Goal: Information Seeking & Learning: Learn about a topic

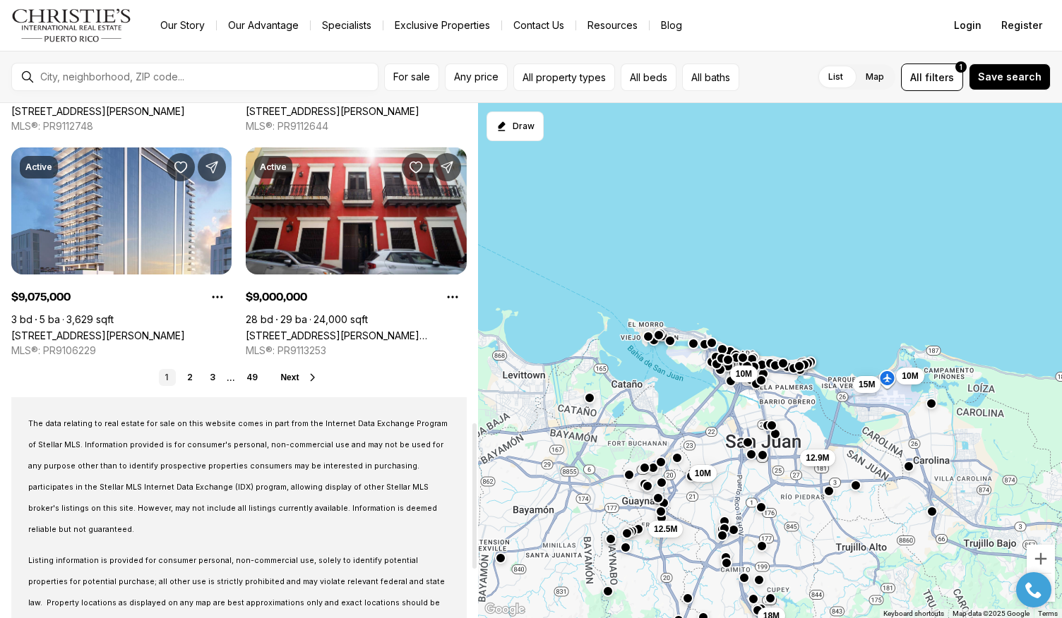
scroll to position [1134, 0]
click at [295, 376] on span "Next" at bounding box center [289, 377] width 18 height 10
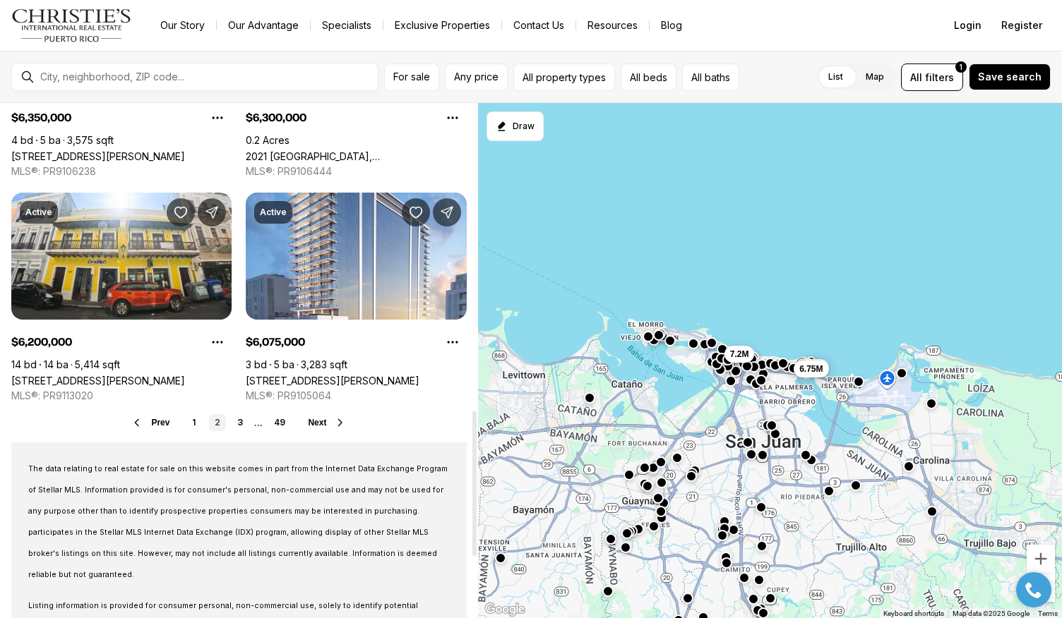
scroll to position [1089, 0]
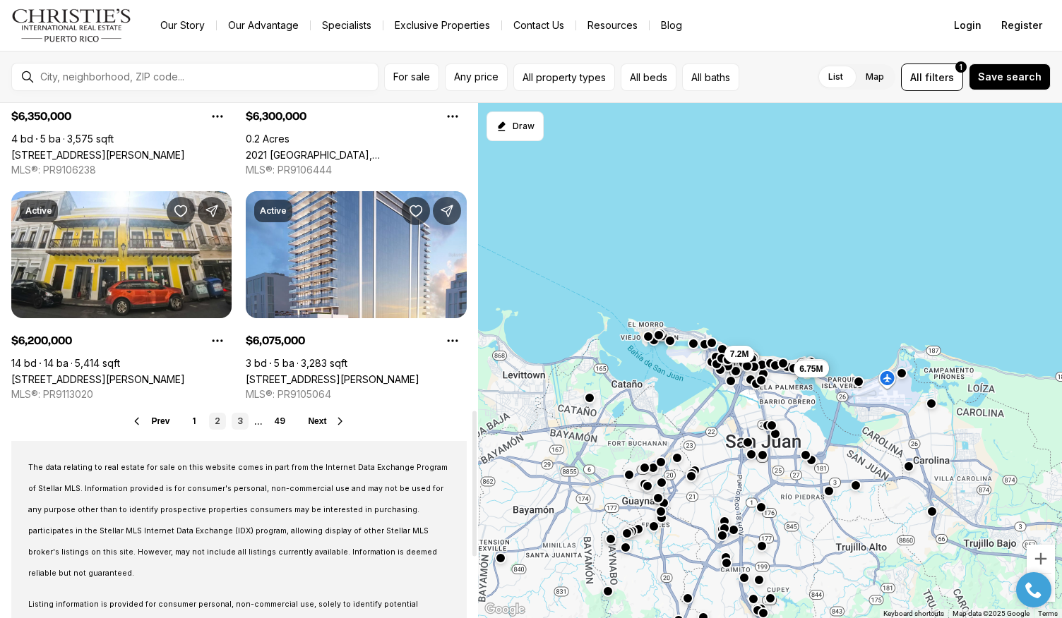
click at [240, 424] on link "3" at bounding box center [240, 421] width 17 height 17
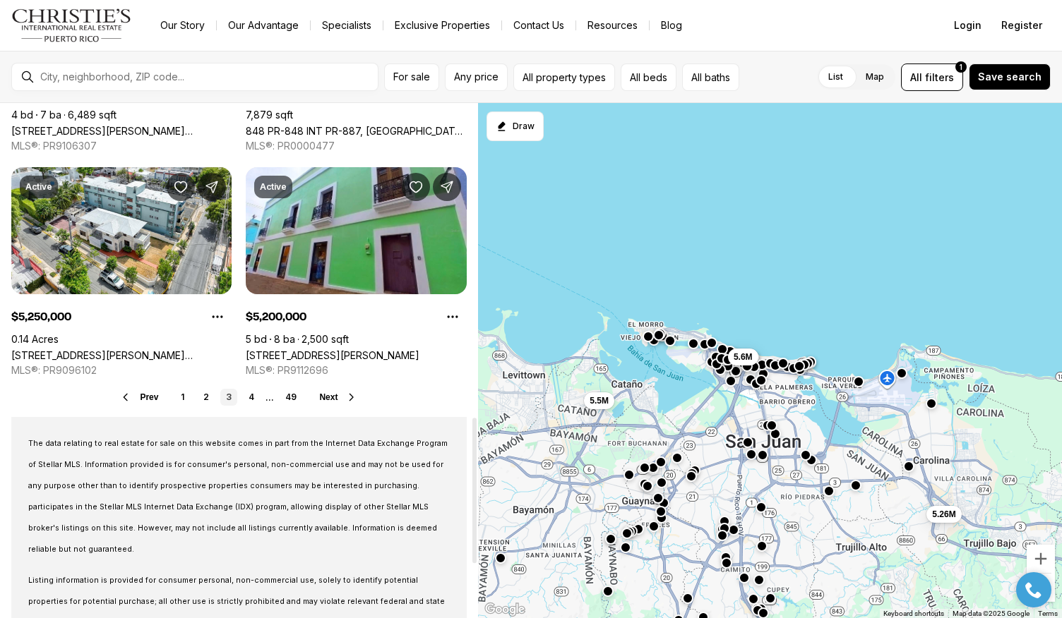
scroll to position [1114, 0]
click at [249, 401] on link "4" at bounding box center [251, 396] width 17 height 17
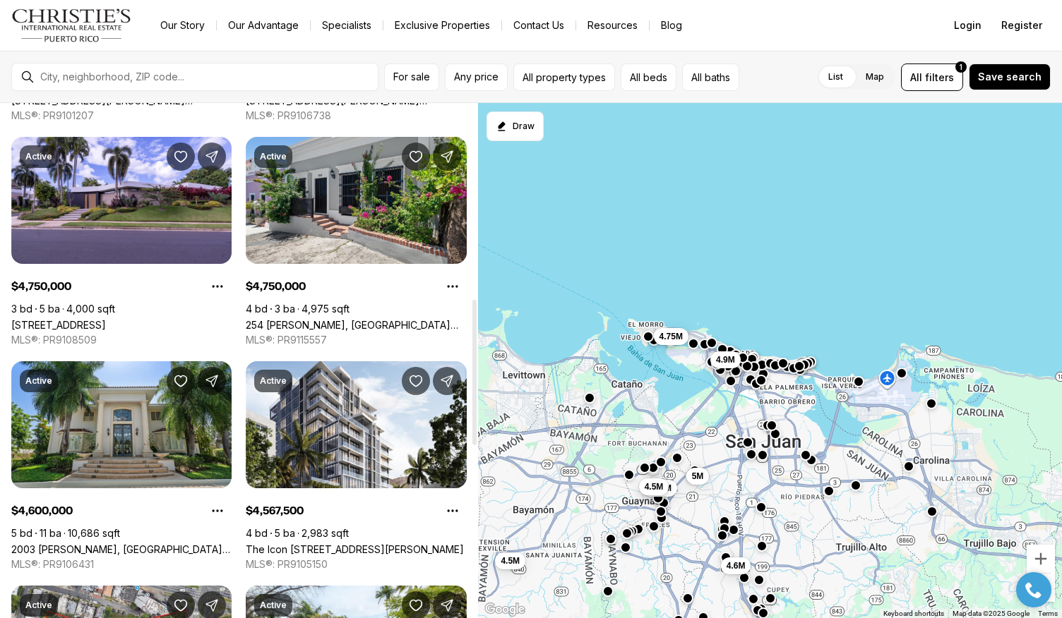
scroll to position [694, 0]
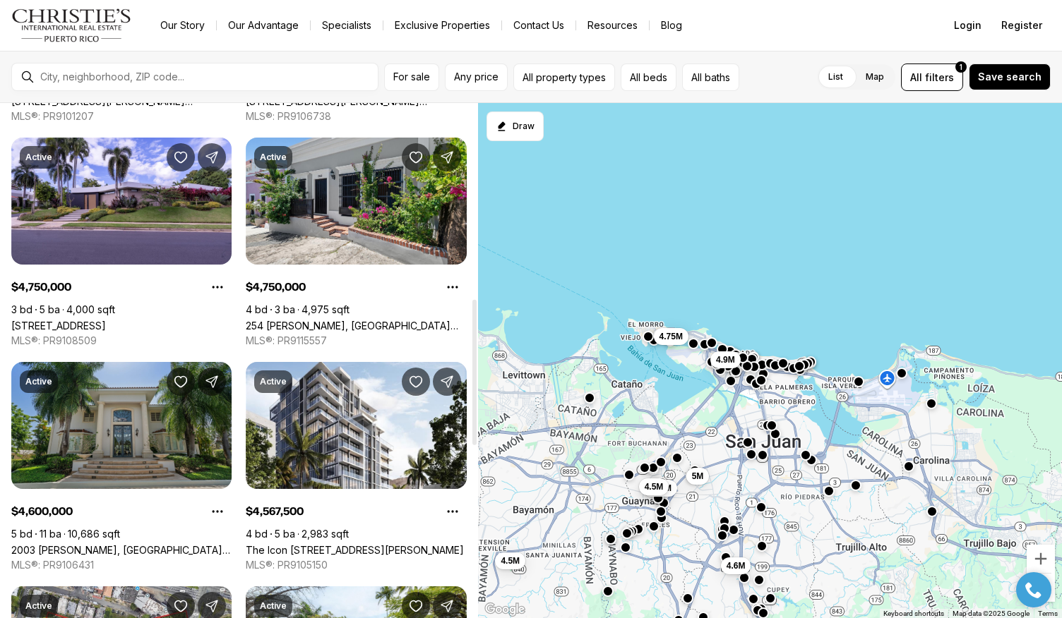
click at [157, 544] on link "2003 [PERSON_NAME], [GEOGRAPHIC_DATA][PERSON_NAME], 00926" at bounding box center [121, 550] width 220 height 12
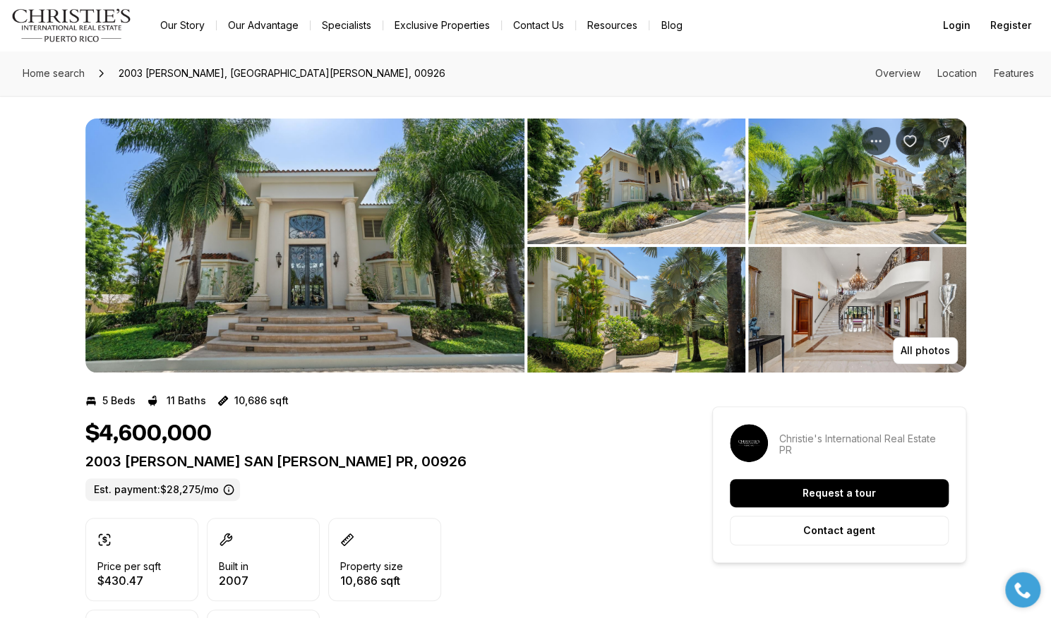
click at [343, 262] on img "View image gallery" at bounding box center [304, 246] width 439 height 254
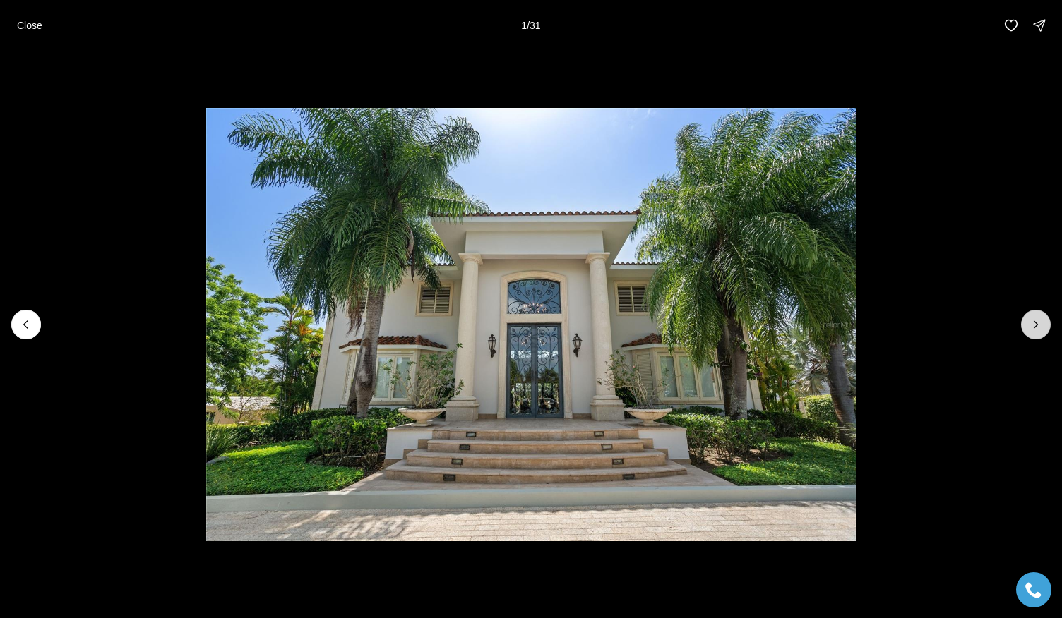
click at [1040, 321] on icon "Next slide" at bounding box center [1036, 325] width 14 height 14
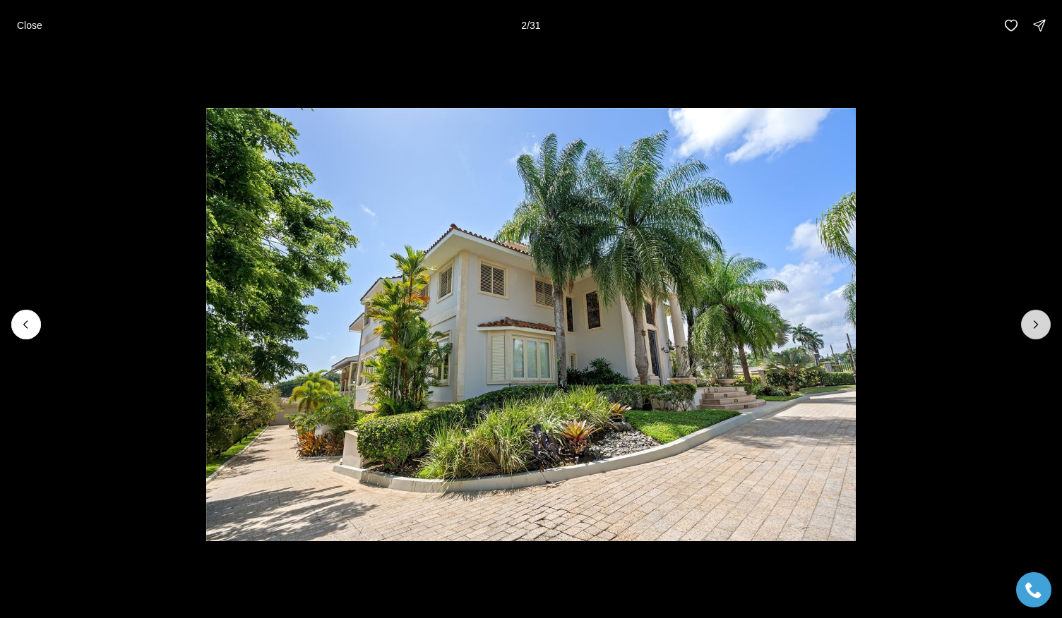
click at [1040, 321] on icon "Next slide" at bounding box center [1036, 325] width 14 height 14
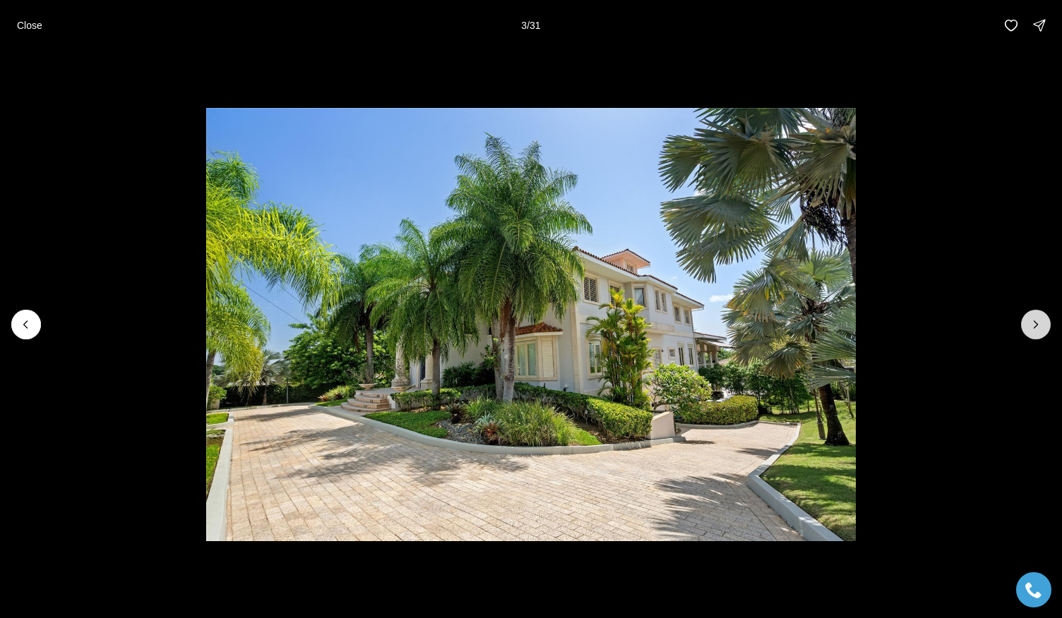
click at [1040, 321] on icon "Next slide" at bounding box center [1036, 325] width 14 height 14
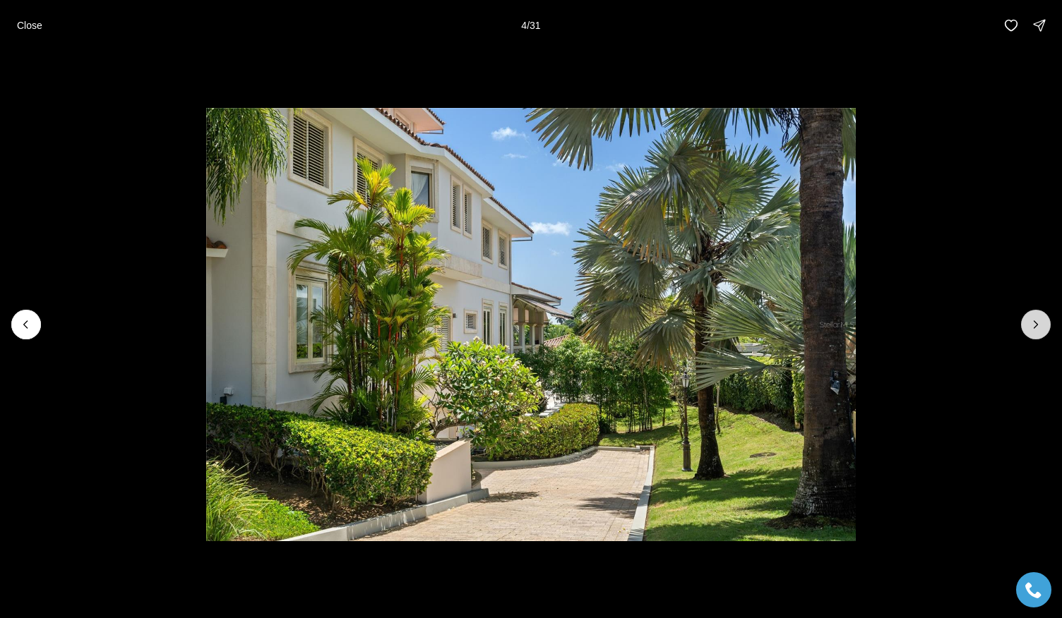
click at [1040, 321] on icon "Next slide" at bounding box center [1036, 325] width 14 height 14
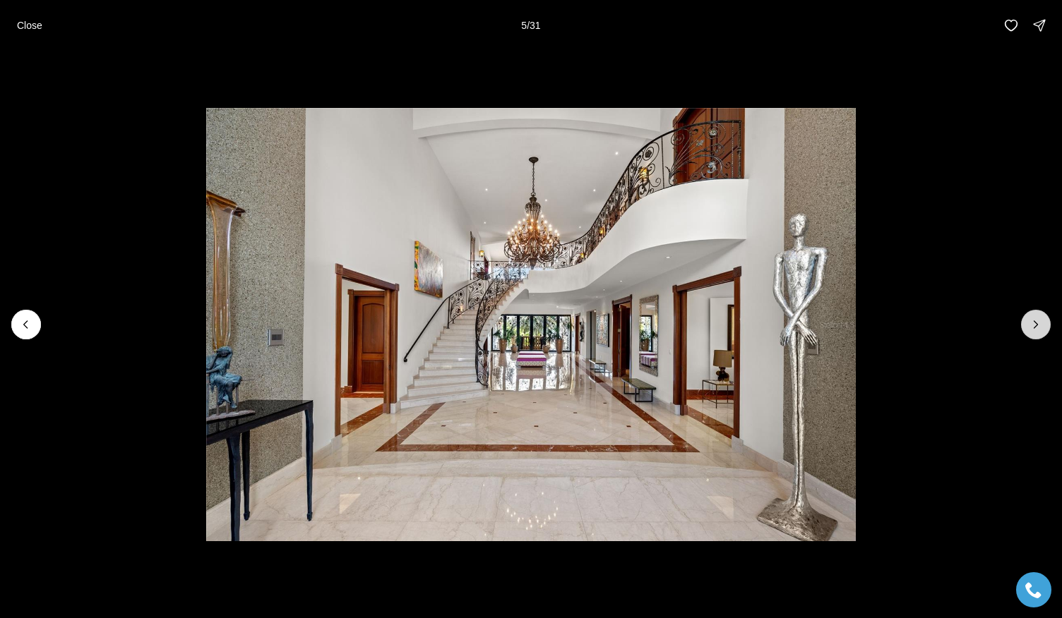
click at [1040, 321] on icon "Next slide" at bounding box center [1036, 325] width 14 height 14
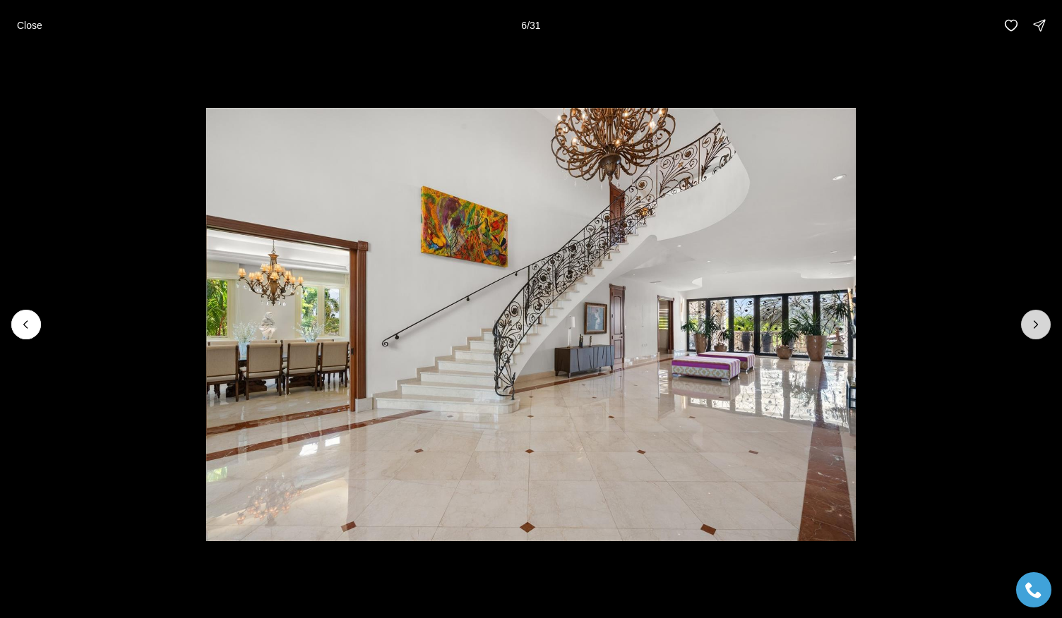
click at [1040, 321] on icon "Next slide" at bounding box center [1036, 325] width 14 height 14
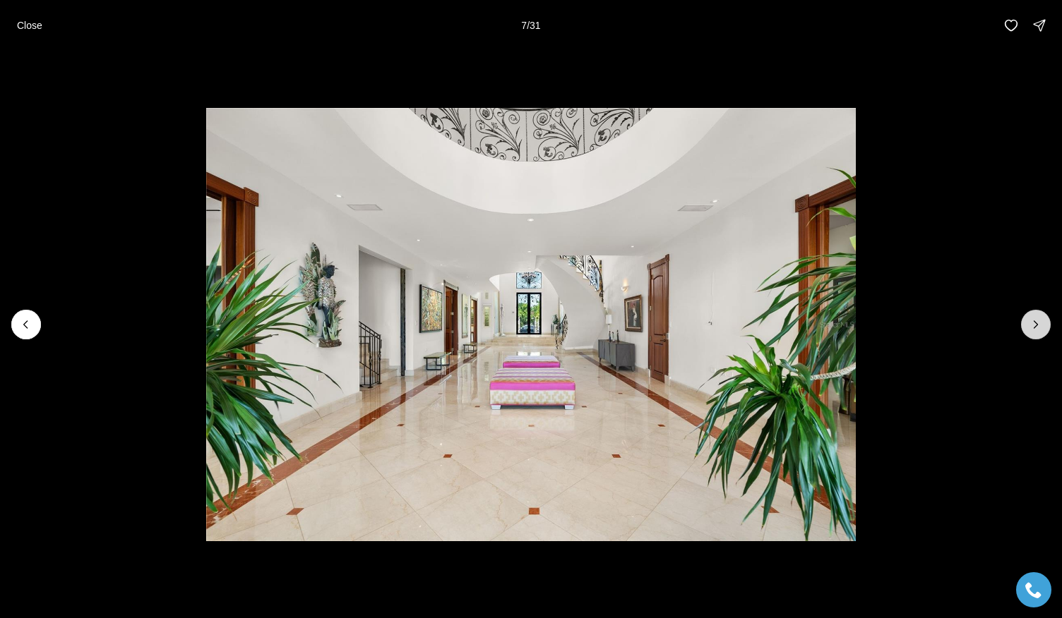
click at [1040, 321] on icon "Next slide" at bounding box center [1036, 325] width 14 height 14
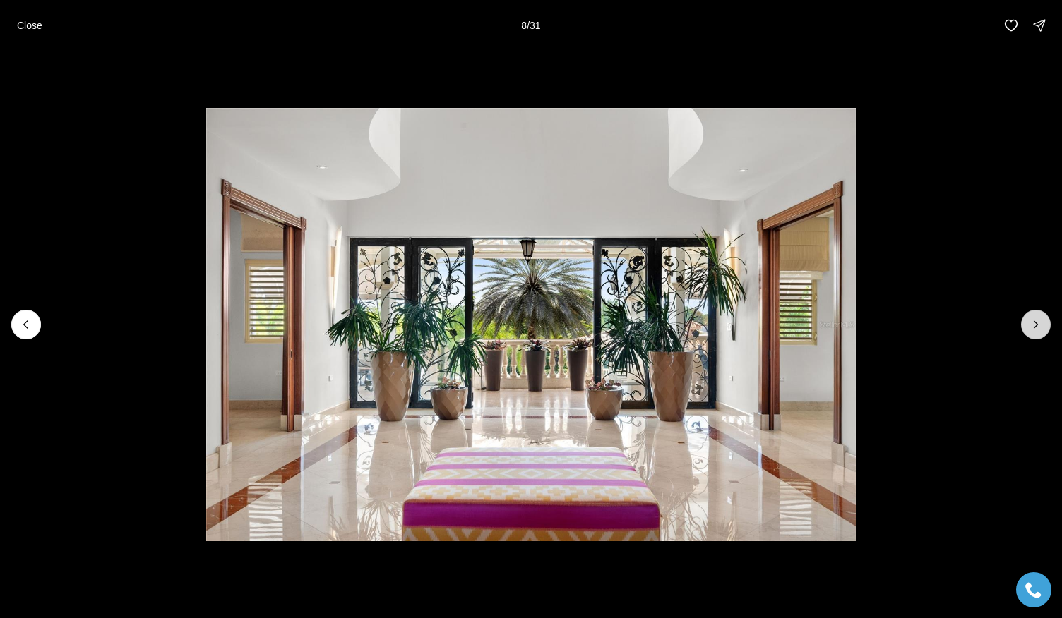
click at [1040, 321] on icon "Next slide" at bounding box center [1036, 325] width 14 height 14
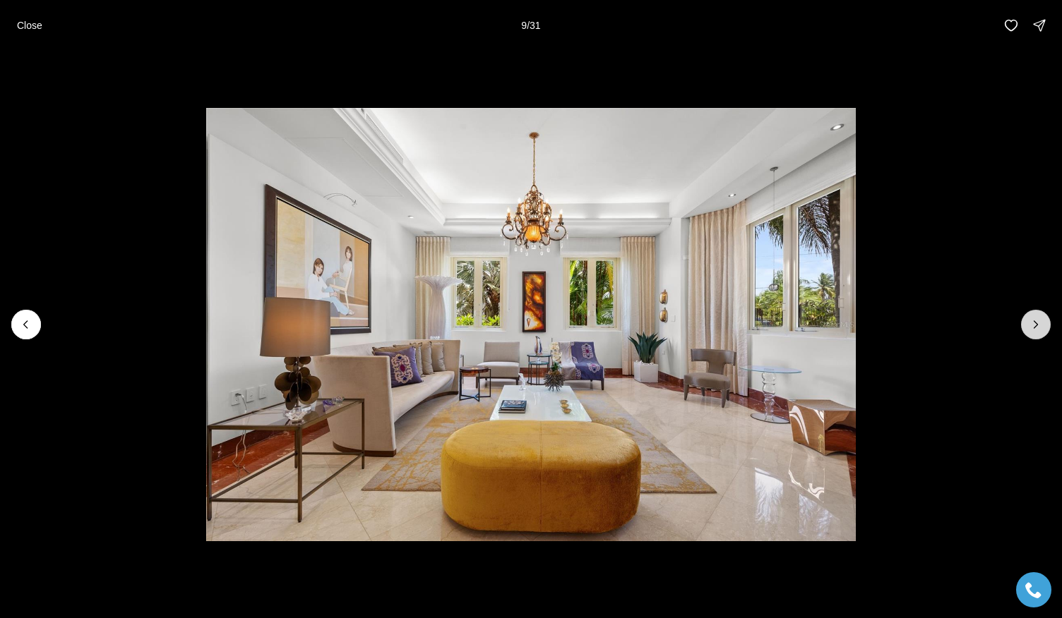
click at [1040, 321] on icon "Next slide" at bounding box center [1036, 325] width 14 height 14
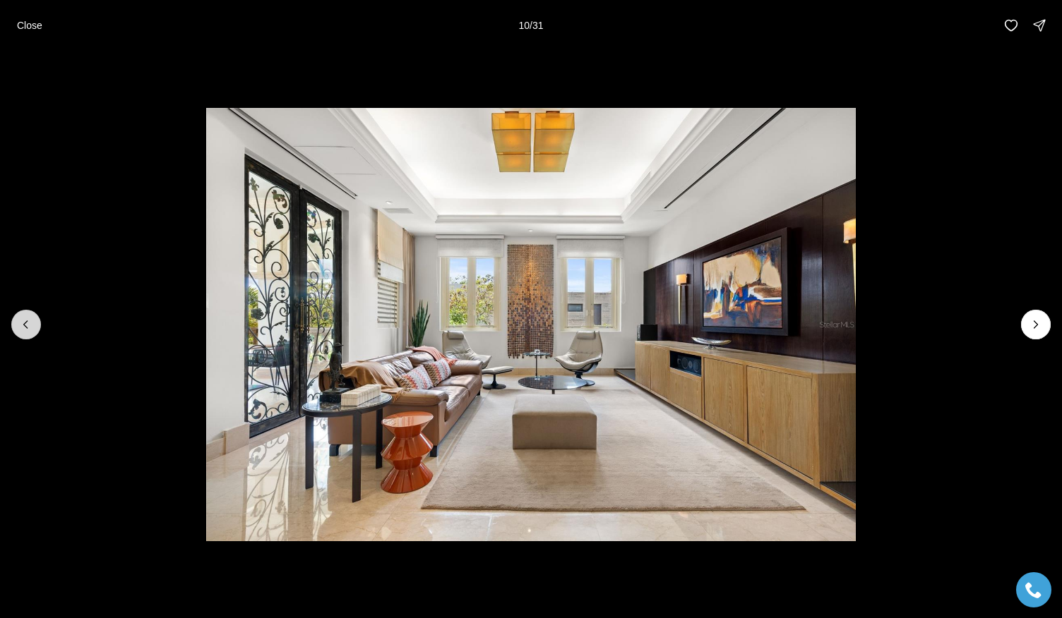
click at [32, 318] on icon "Previous slide" at bounding box center [26, 325] width 14 height 14
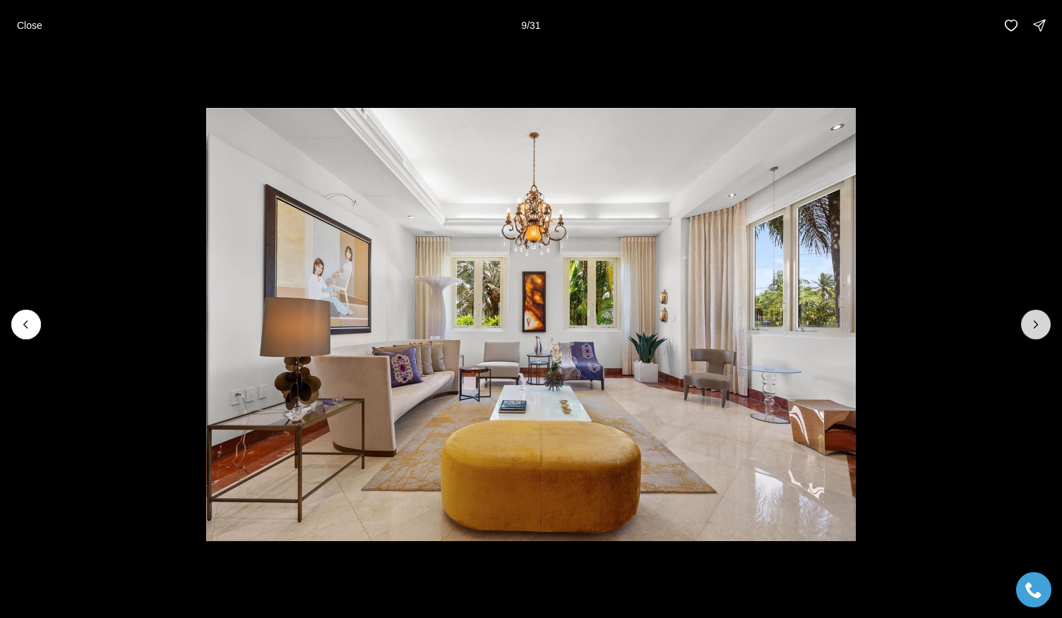
click at [1034, 327] on icon "Next slide" at bounding box center [1036, 325] width 14 height 14
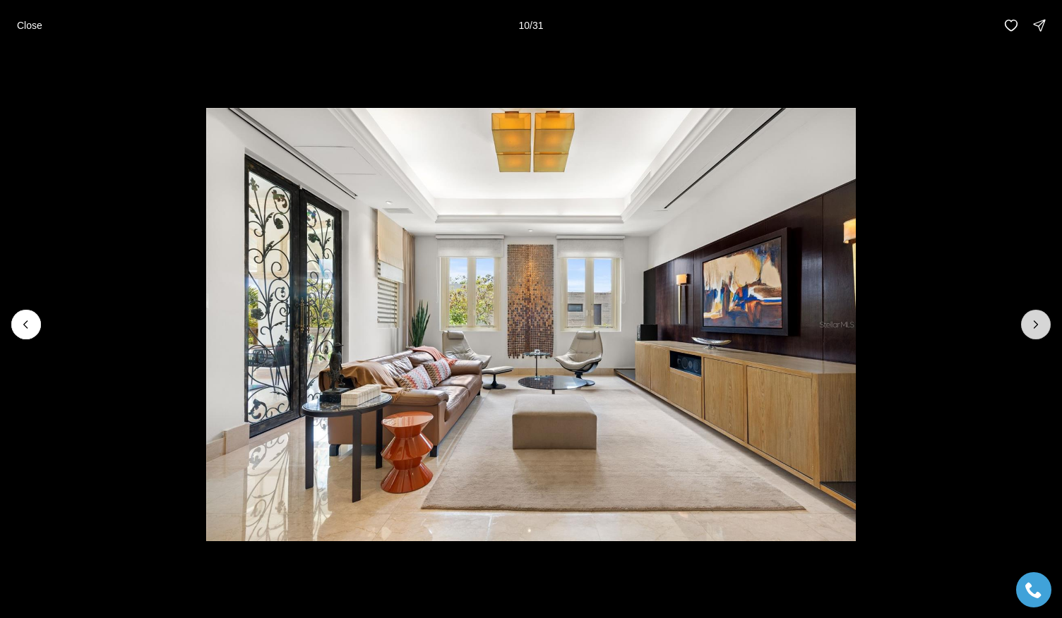
click at [1034, 327] on icon "Next slide" at bounding box center [1036, 325] width 14 height 14
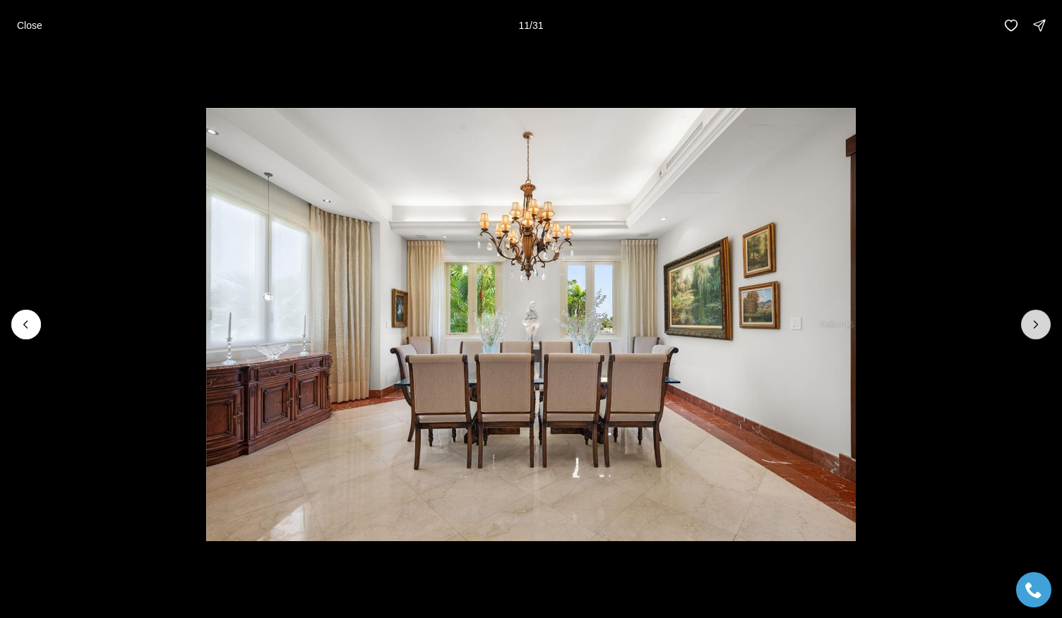
click at [1034, 327] on icon "Next slide" at bounding box center [1036, 325] width 14 height 14
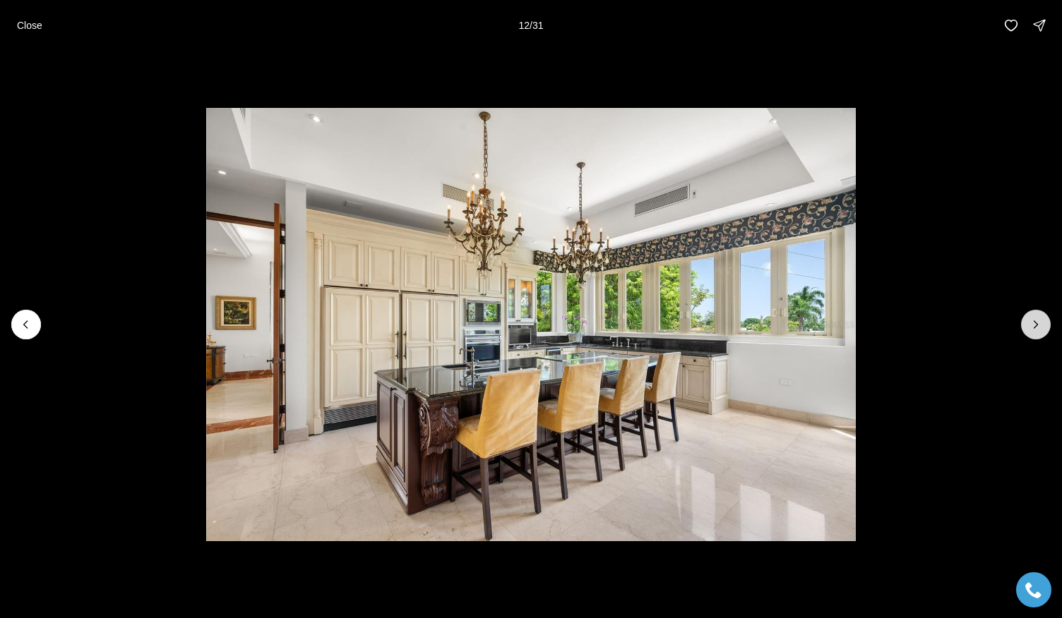
click at [1034, 327] on icon "Next slide" at bounding box center [1036, 325] width 14 height 14
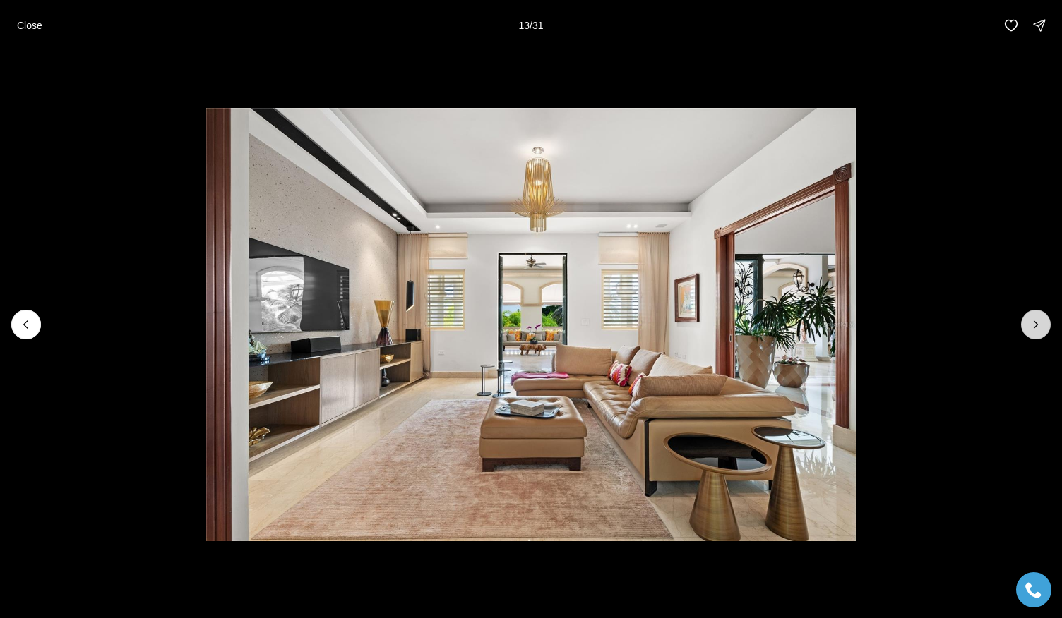
click at [1034, 327] on icon "Next slide" at bounding box center [1036, 325] width 14 height 14
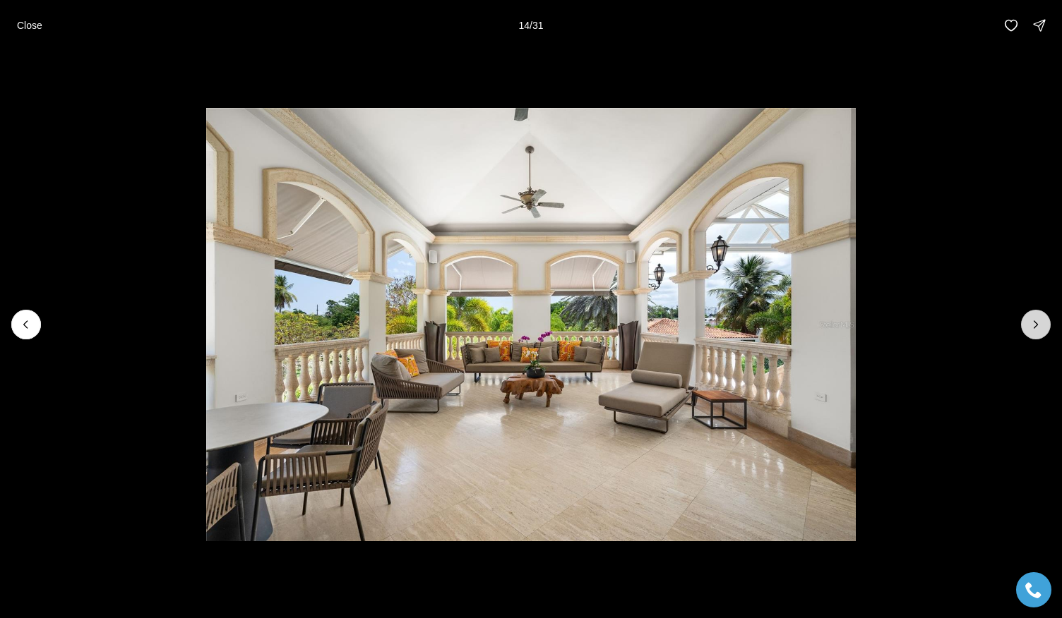
click at [1034, 327] on icon "Next slide" at bounding box center [1036, 325] width 14 height 14
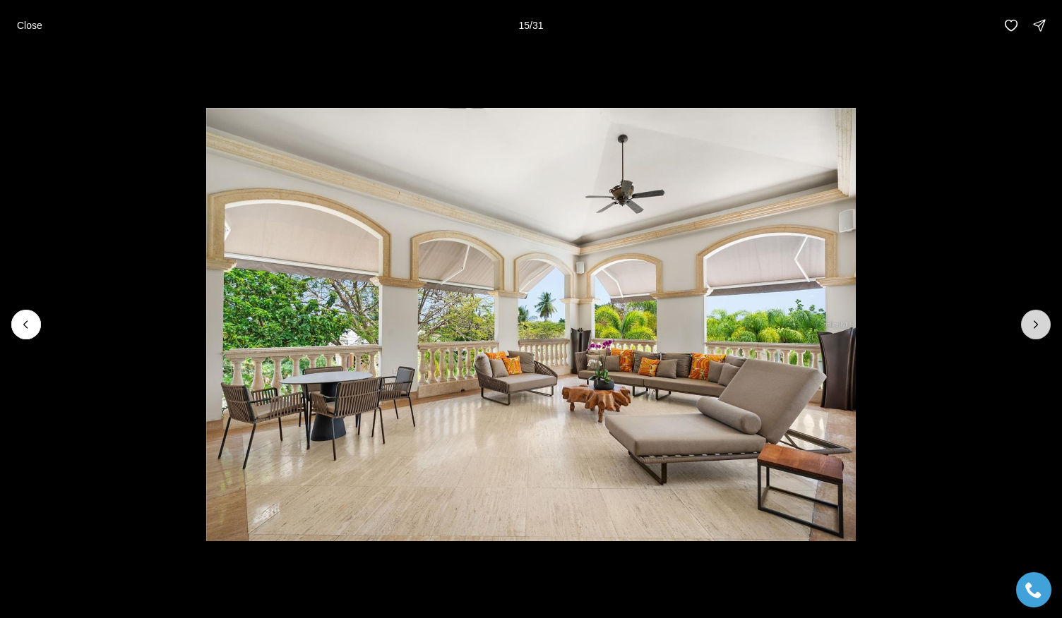
click at [1034, 327] on icon "Next slide" at bounding box center [1036, 325] width 14 height 14
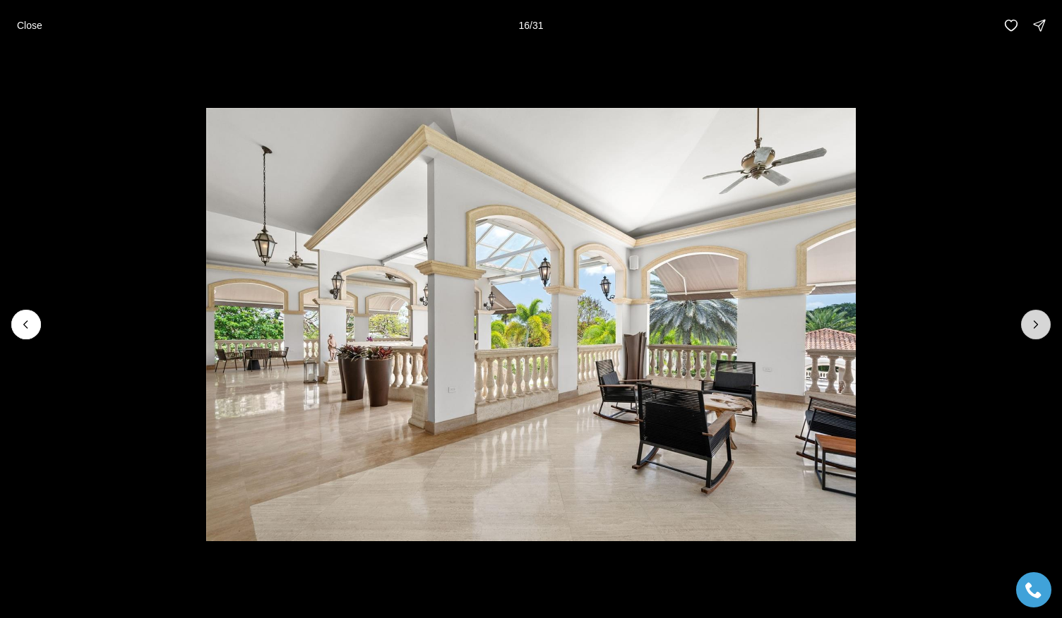
click at [1034, 327] on icon "Next slide" at bounding box center [1036, 325] width 14 height 14
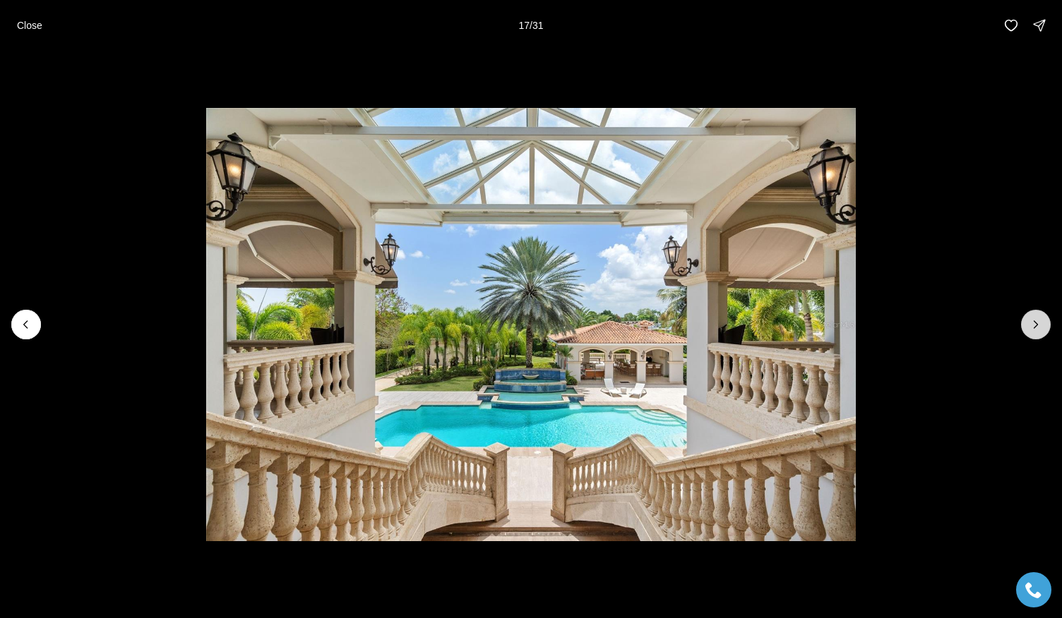
click at [1034, 327] on icon "Next slide" at bounding box center [1036, 325] width 14 height 14
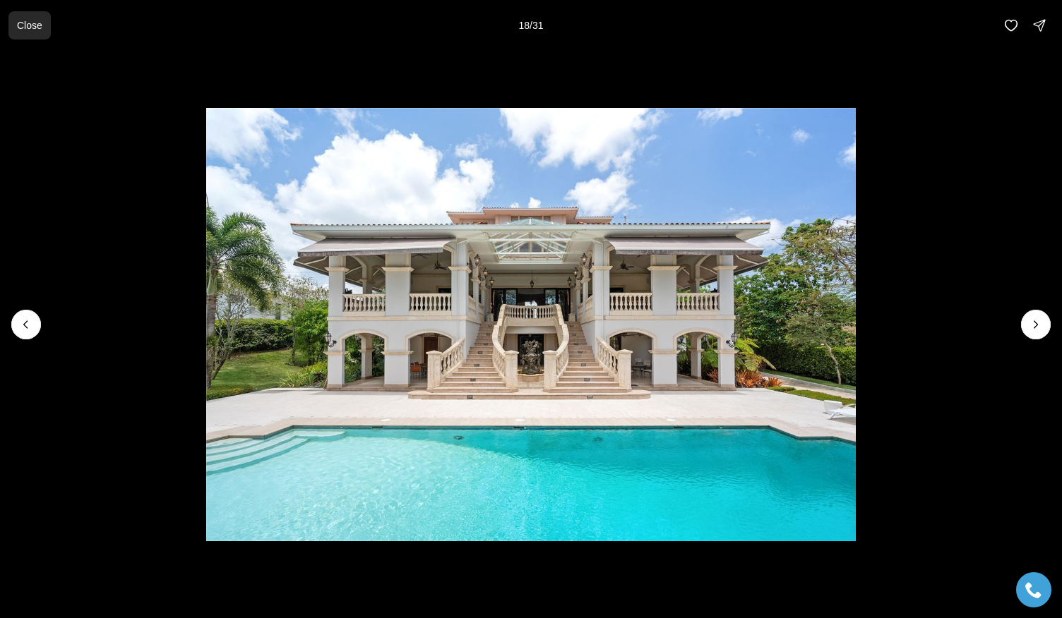
click at [40, 25] on p "Close" at bounding box center [29, 25] width 25 height 11
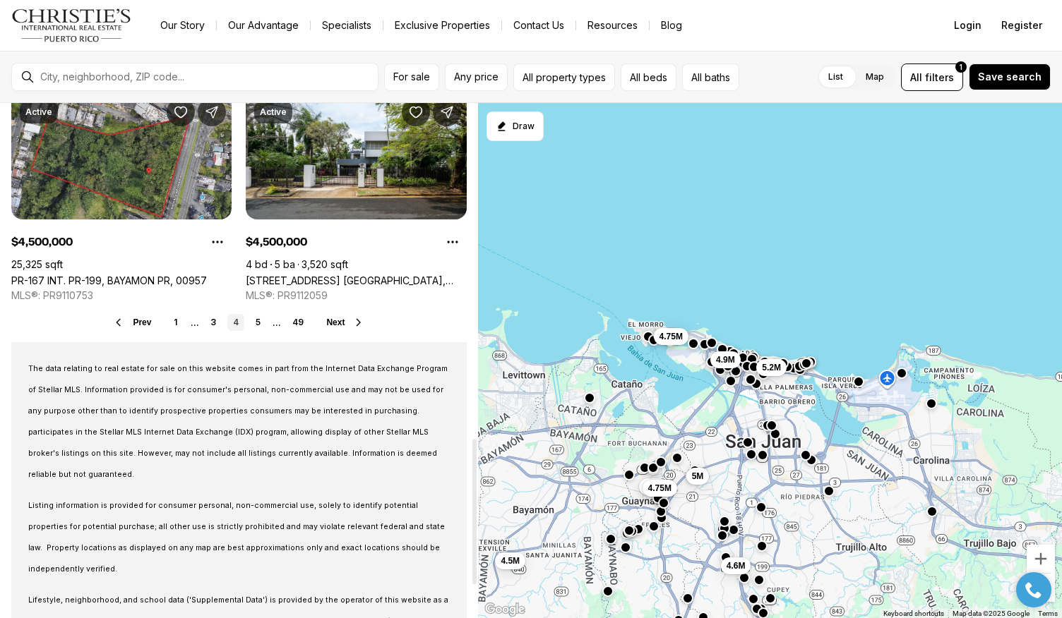
scroll to position [1190, 0]
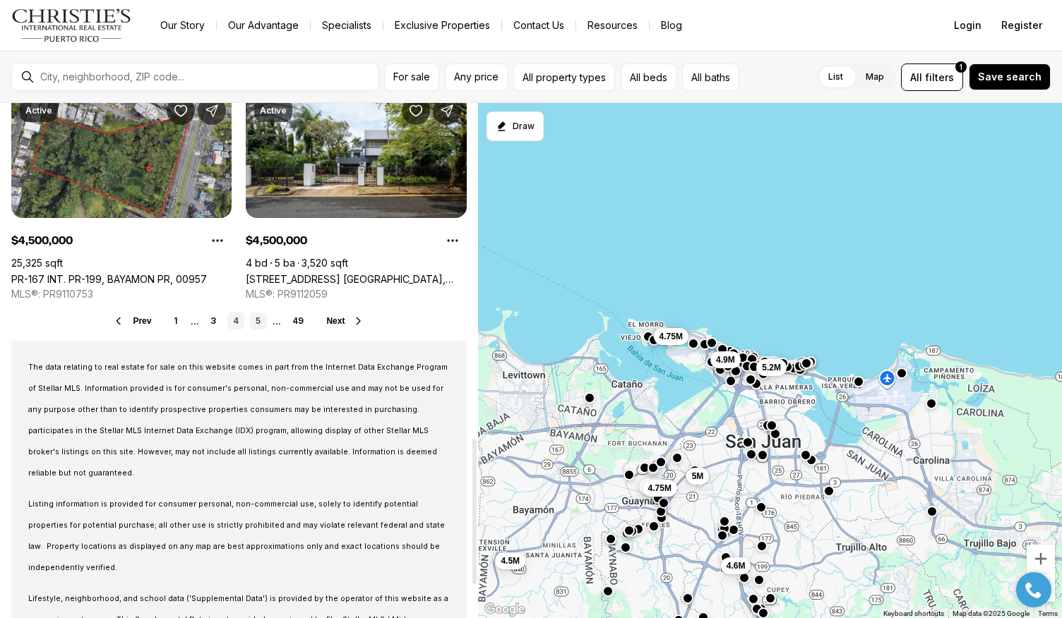
click at [257, 321] on link "5" at bounding box center [258, 321] width 17 height 17
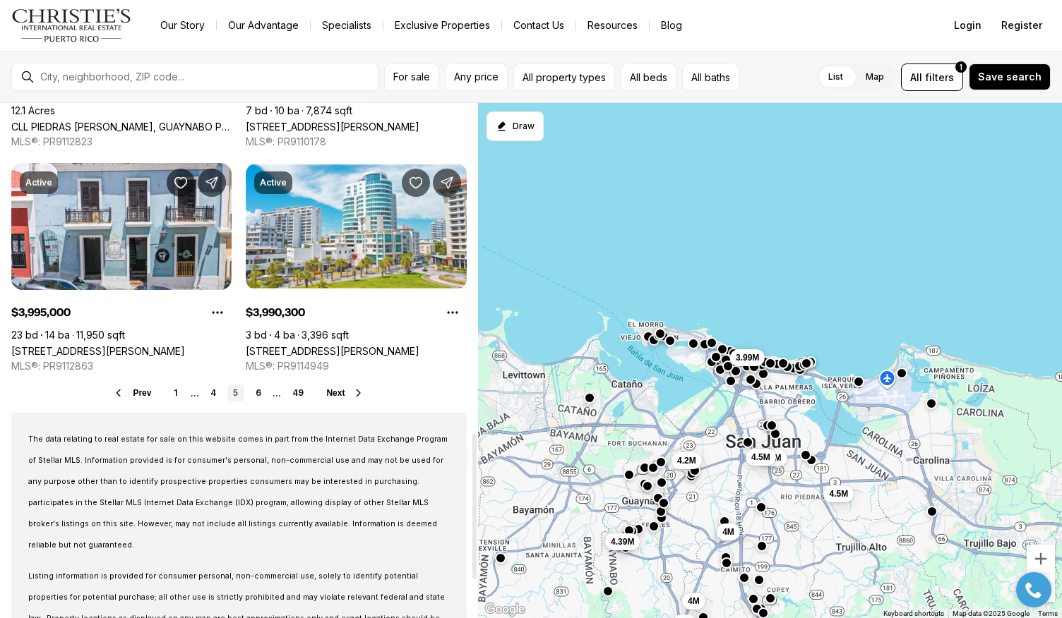
scroll to position [1174, 0]
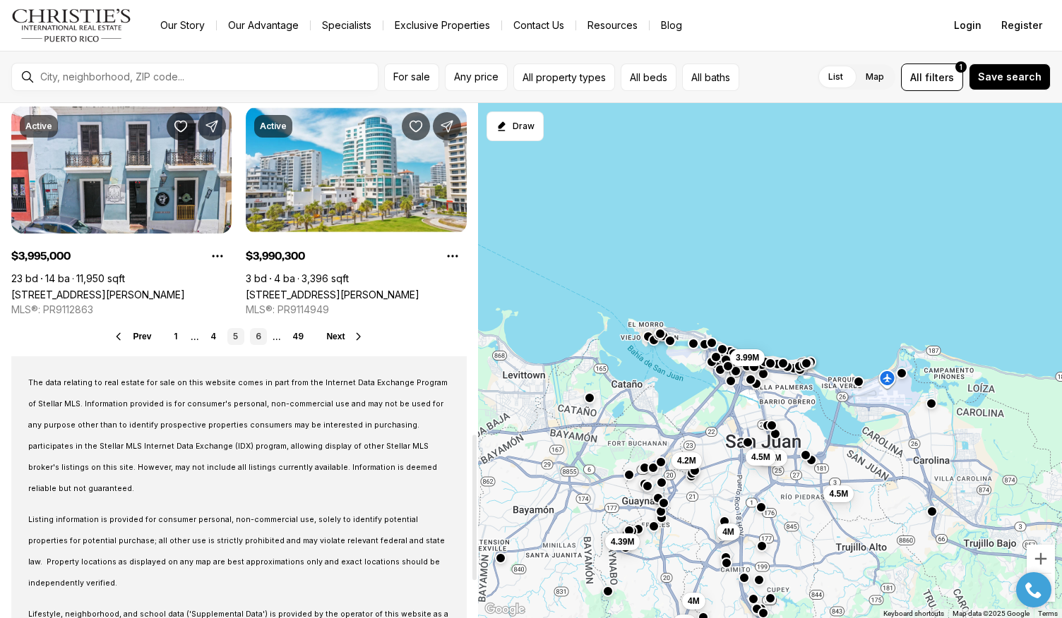
click at [254, 332] on link "6" at bounding box center [258, 336] width 17 height 17
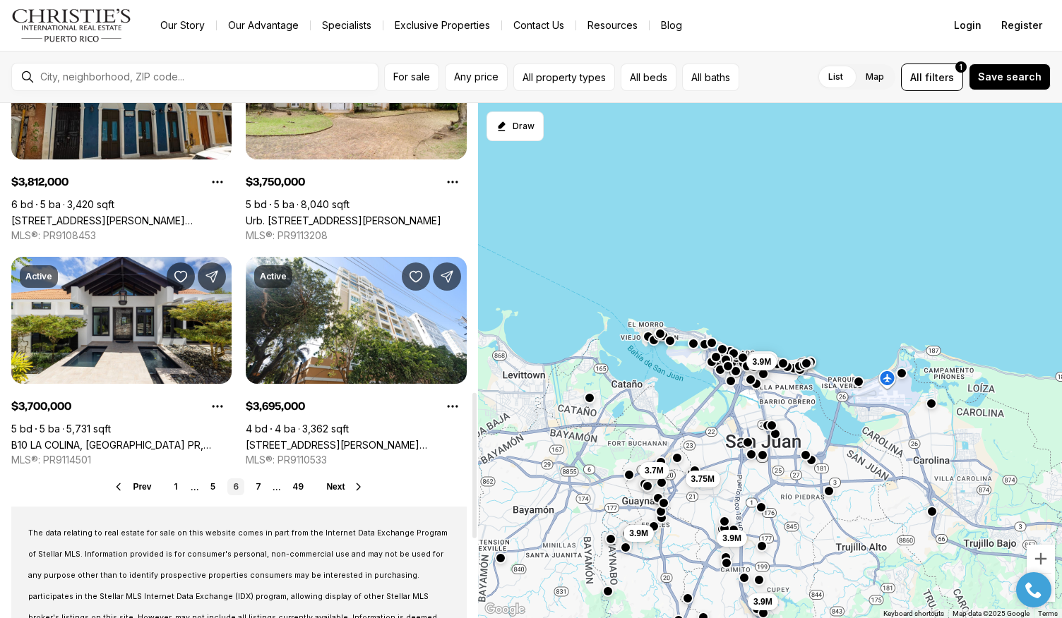
scroll to position [1025, 0]
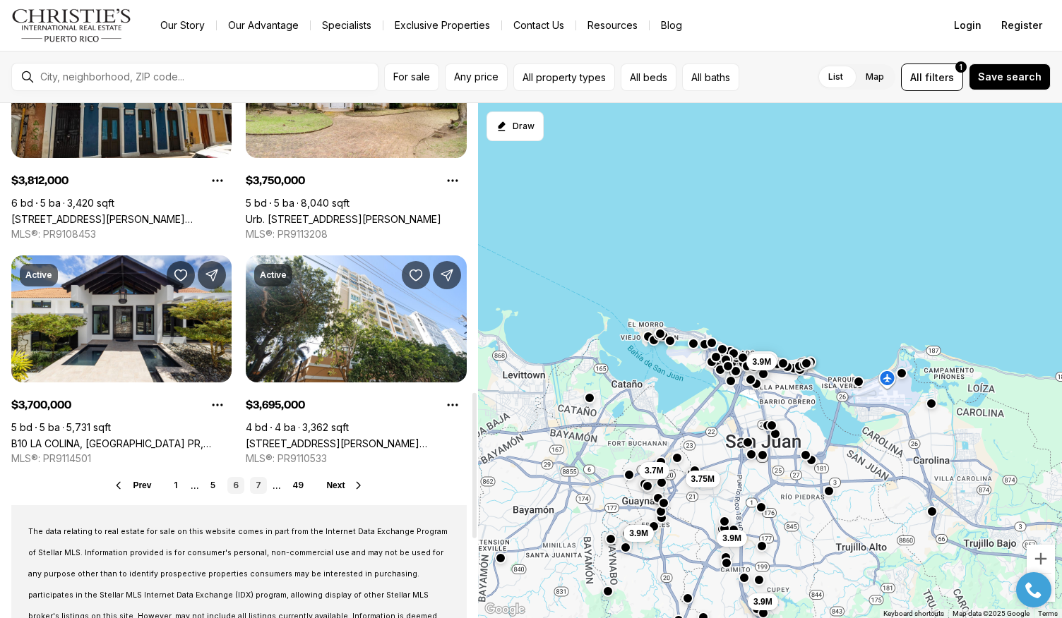
click at [258, 486] on link "7" at bounding box center [258, 485] width 17 height 17
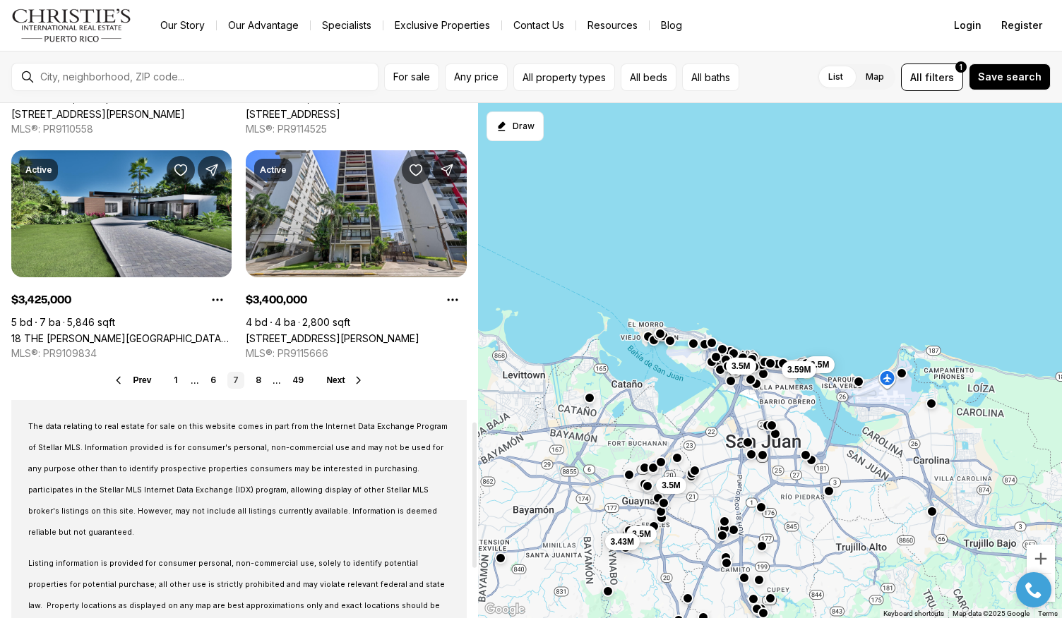
scroll to position [1131, 0]
click at [259, 378] on link "8" at bounding box center [258, 379] width 17 height 17
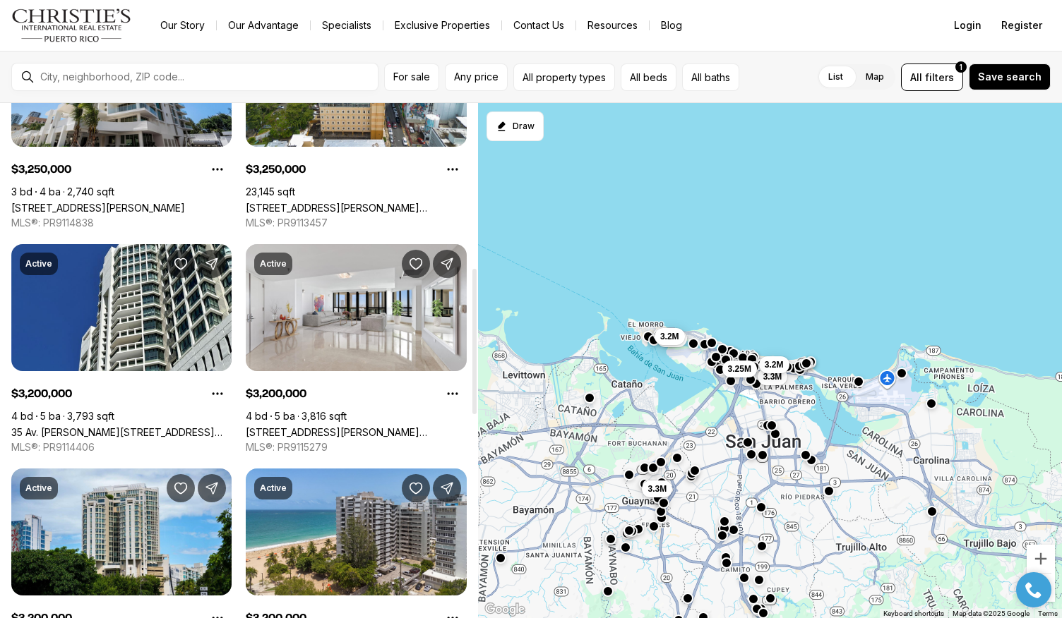
scroll to position [585, 0]
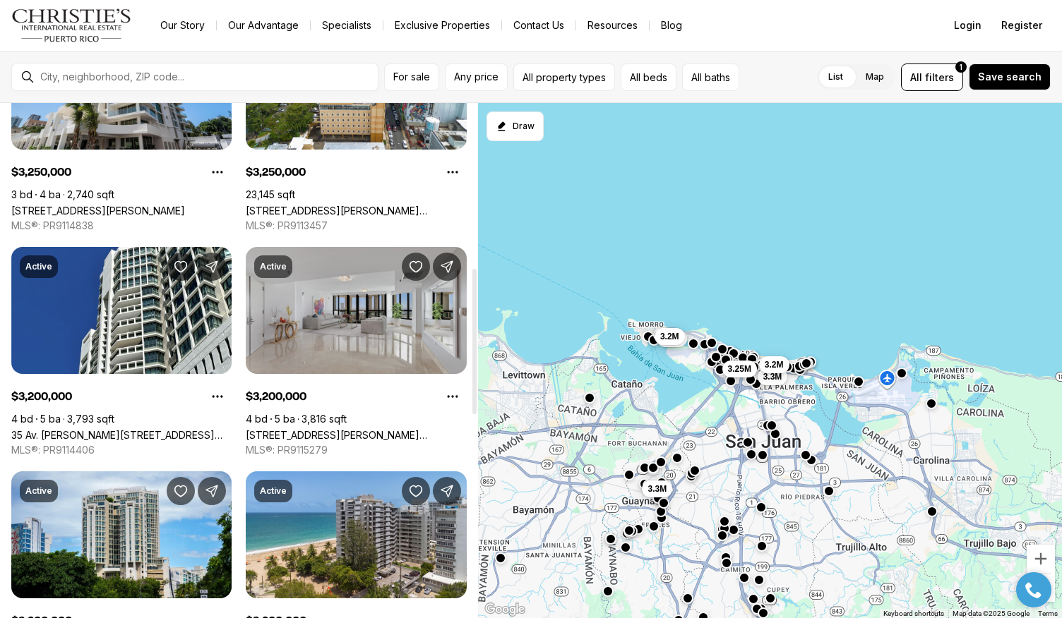
click at [321, 429] on link "35 AVE MUNOZ RIVERA #1103, SAN JUAN PR, 00901" at bounding box center [356, 435] width 220 height 12
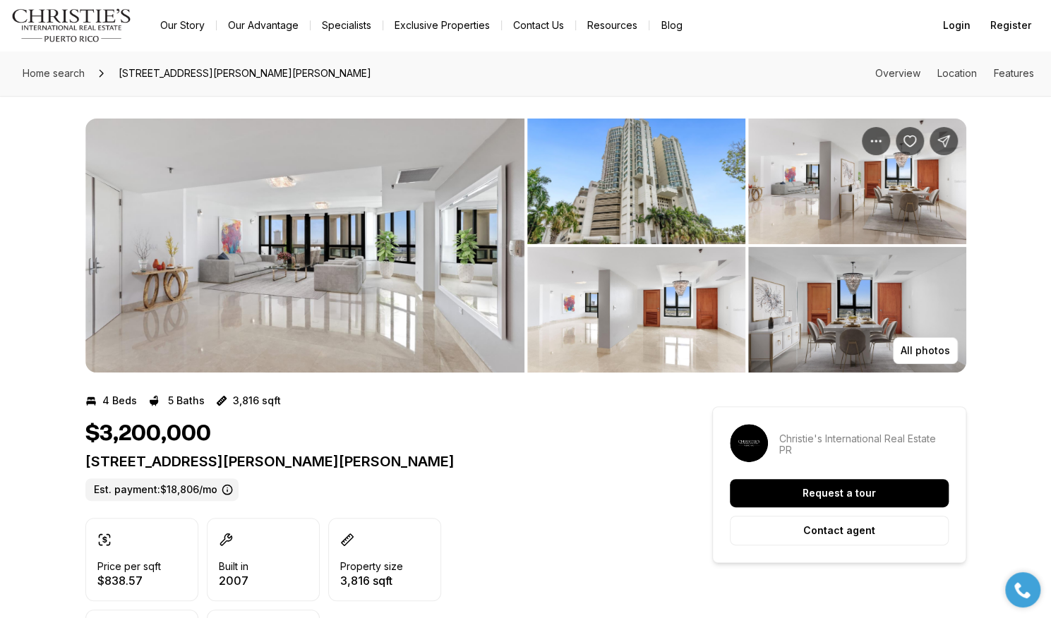
click at [374, 217] on img "View image gallery" at bounding box center [304, 246] width 439 height 254
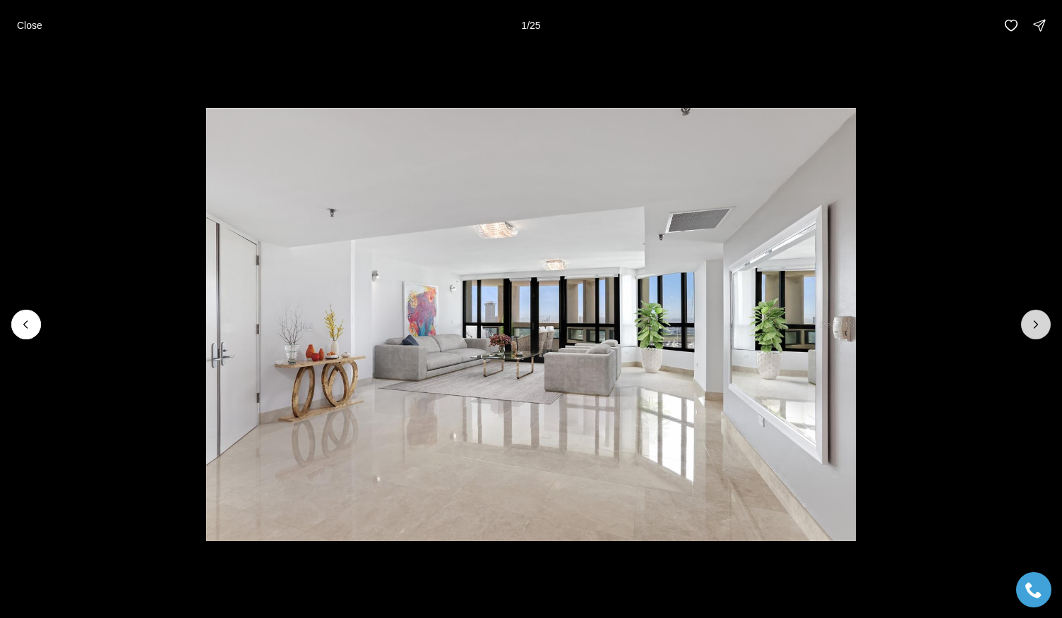
click at [1035, 328] on icon "Next slide" at bounding box center [1036, 325] width 14 height 14
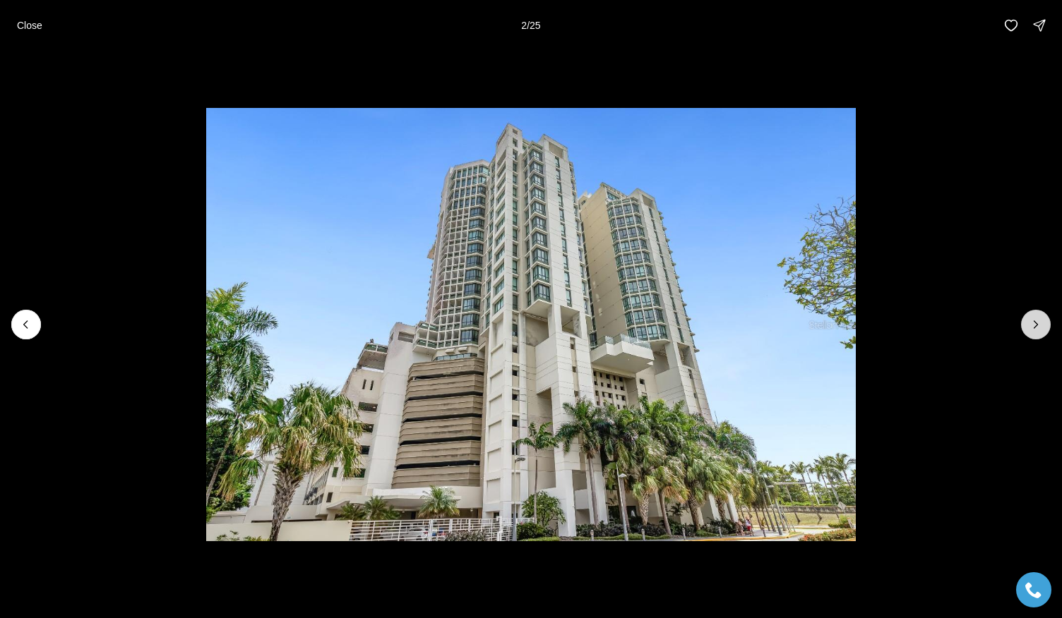
click at [1035, 328] on icon "Next slide" at bounding box center [1036, 325] width 14 height 14
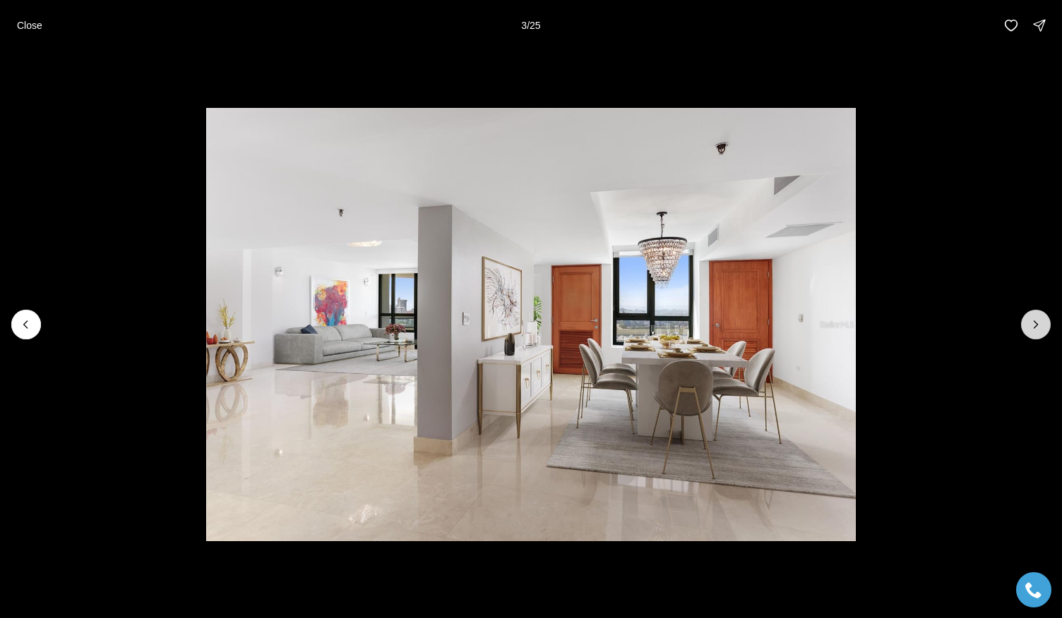
click at [1035, 328] on icon "Next slide" at bounding box center [1036, 325] width 14 height 14
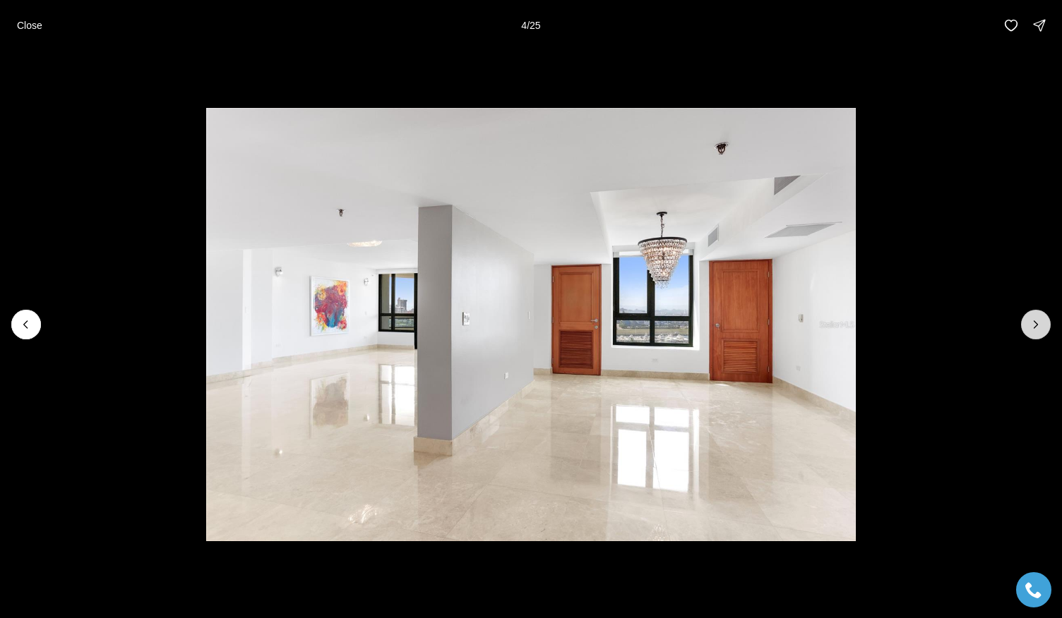
click at [1035, 328] on icon "Next slide" at bounding box center [1036, 325] width 14 height 14
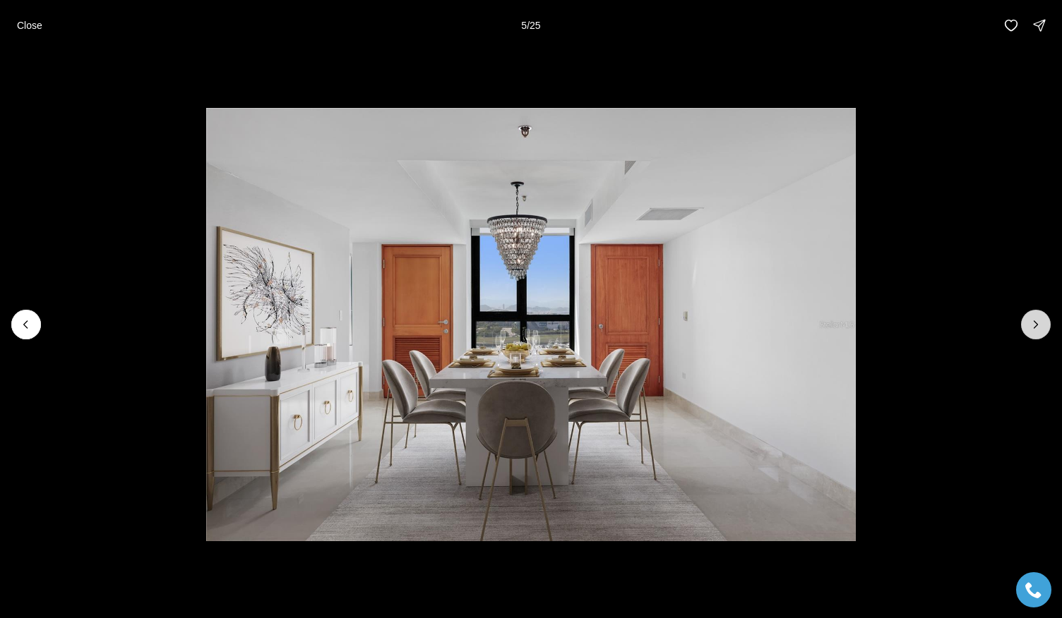
click at [1035, 328] on icon "Next slide" at bounding box center [1036, 325] width 14 height 14
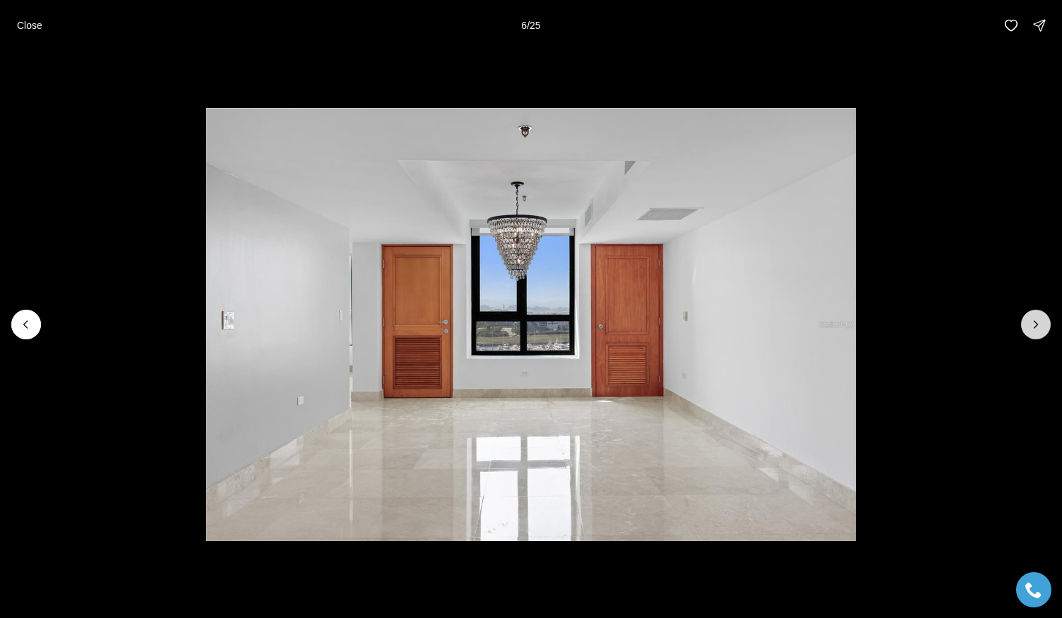
click at [1035, 328] on icon "Next slide" at bounding box center [1036, 325] width 14 height 14
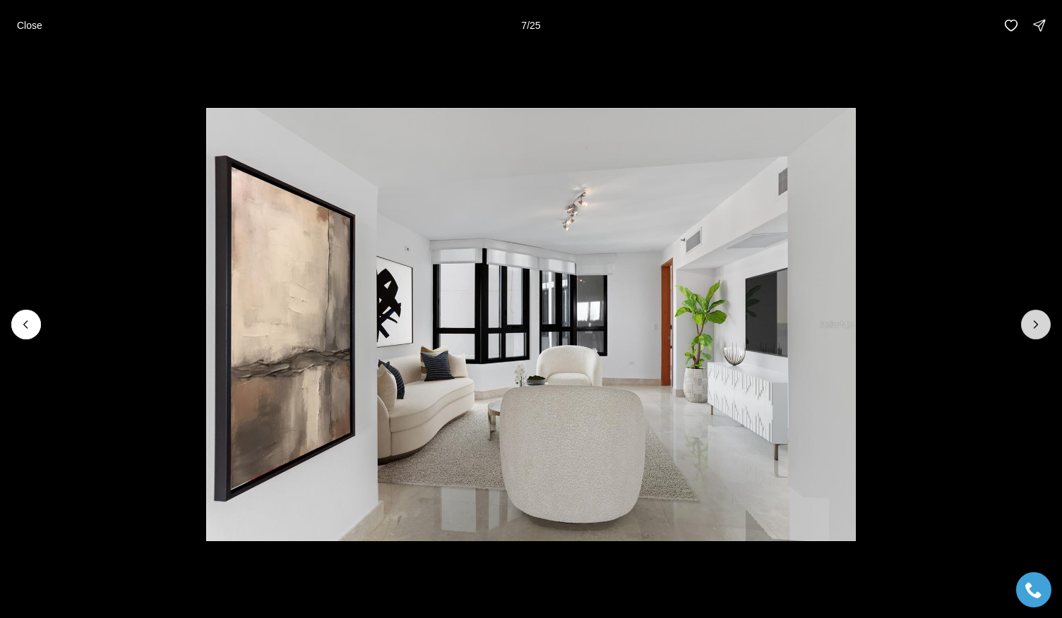
click at [1035, 328] on icon "Next slide" at bounding box center [1036, 325] width 14 height 14
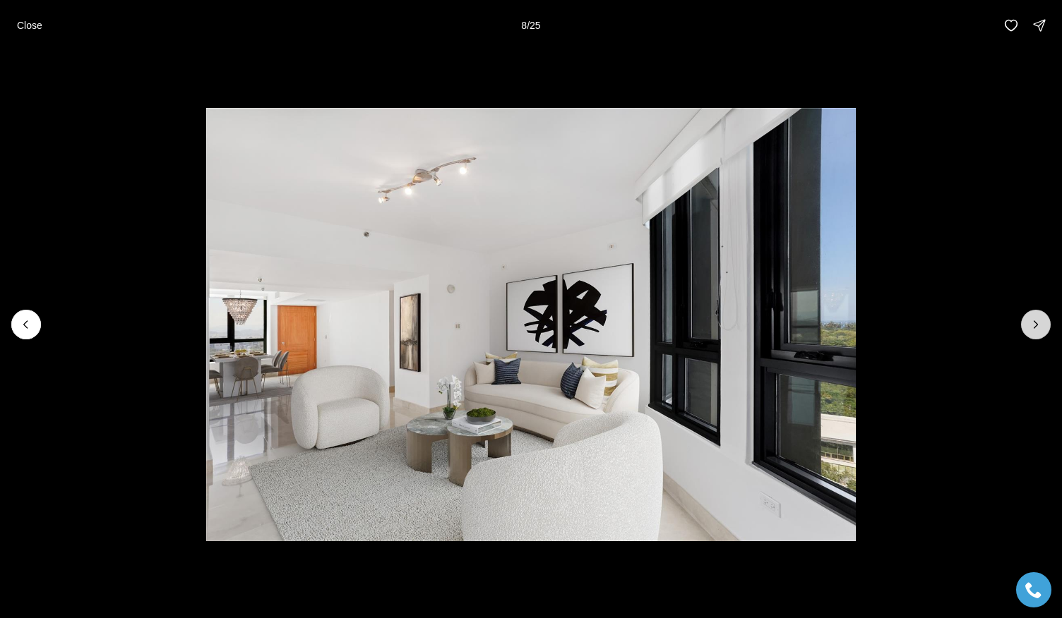
click at [1035, 328] on icon "Next slide" at bounding box center [1036, 325] width 14 height 14
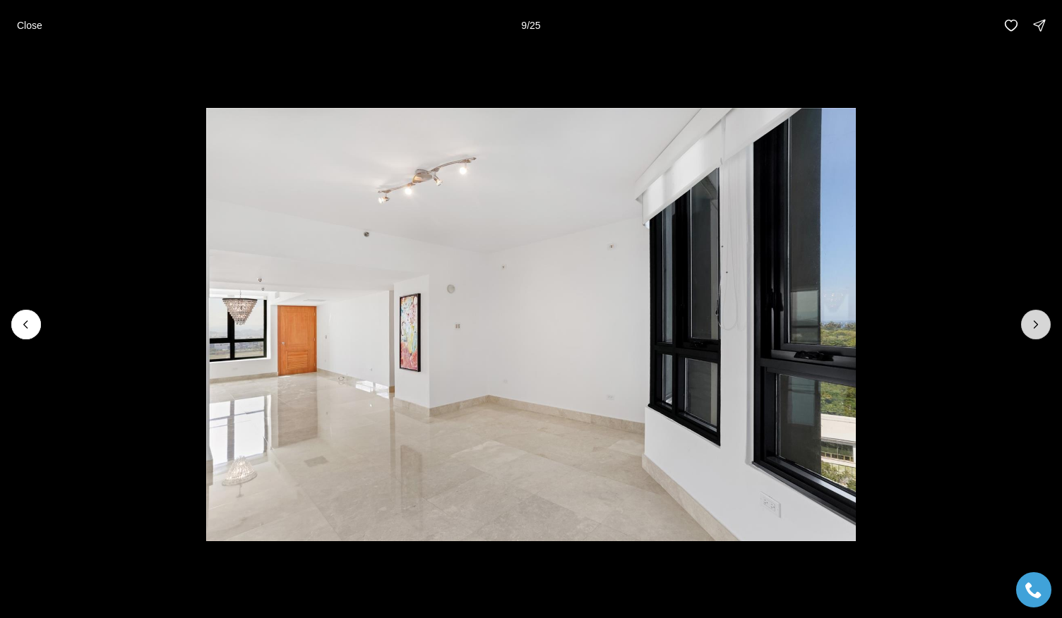
click at [1035, 328] on icon "Next slide" at bounding box center [1036, 325] width 14 height 14
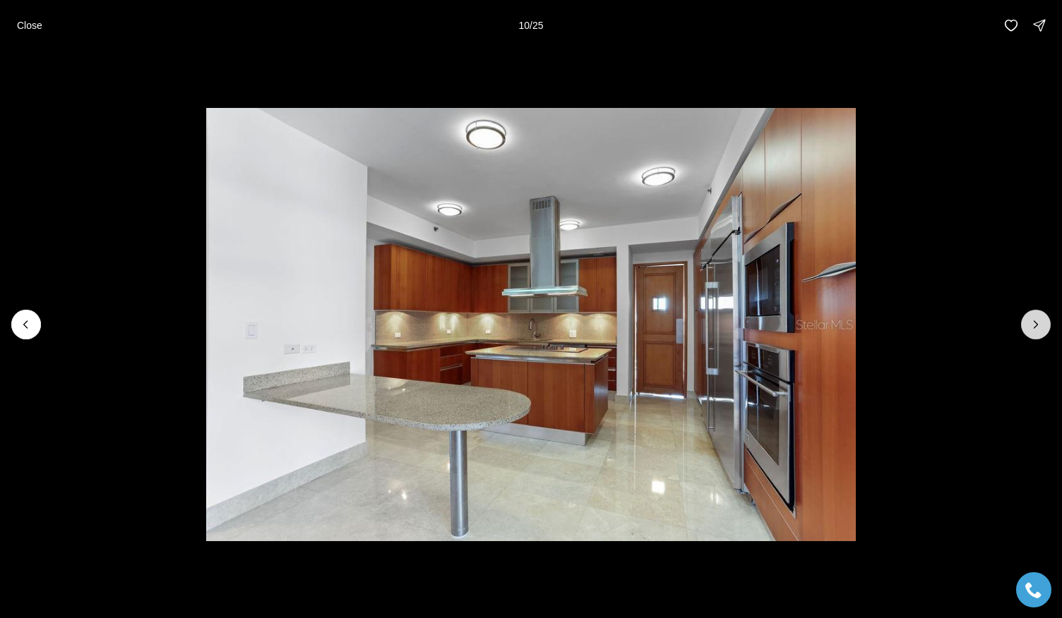
click at [1035, 328] on icon "Next slide" at bounding box center [1036, 325] width 14 height 14
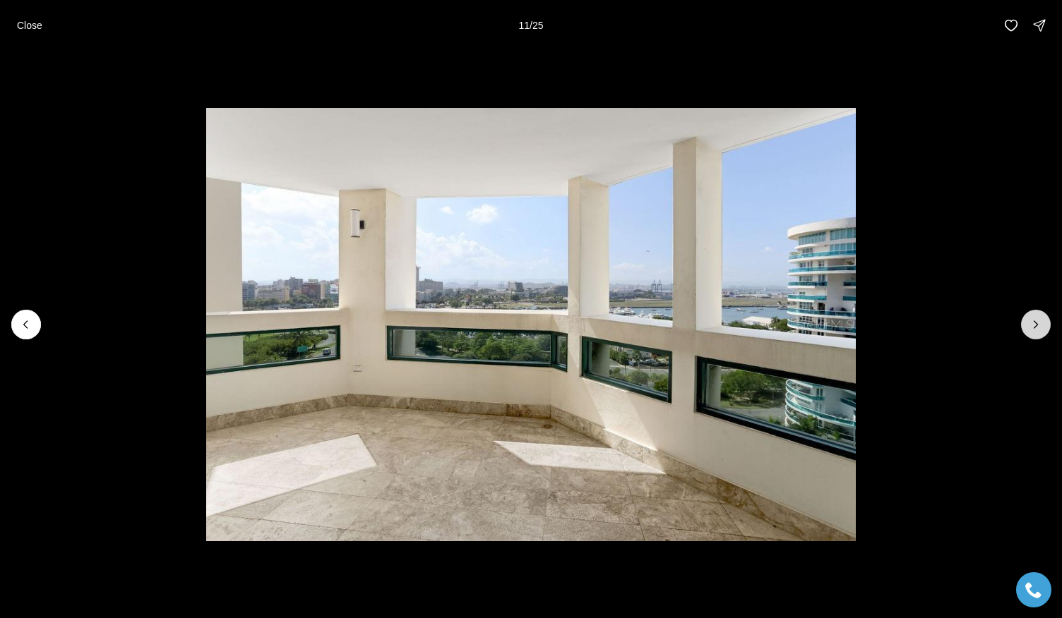
click at [1035, 328] on icon "Next slide" at bounding box center [1036, 325] width 14 height 14
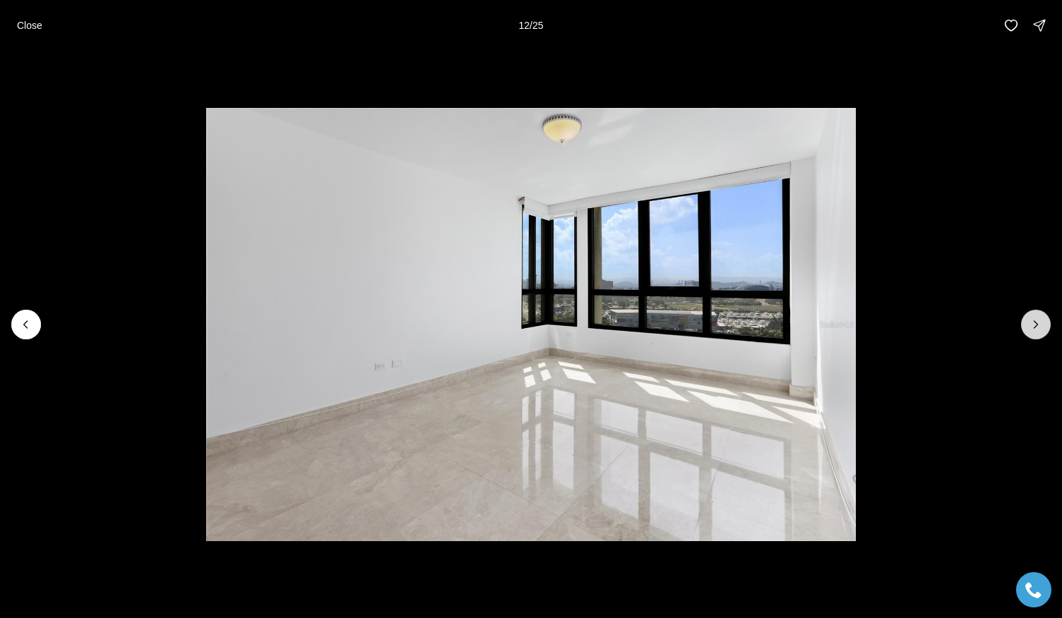
click at [1035, 328] on icon "Next slide" at bounding box center [1036, 325] width 14 height 14
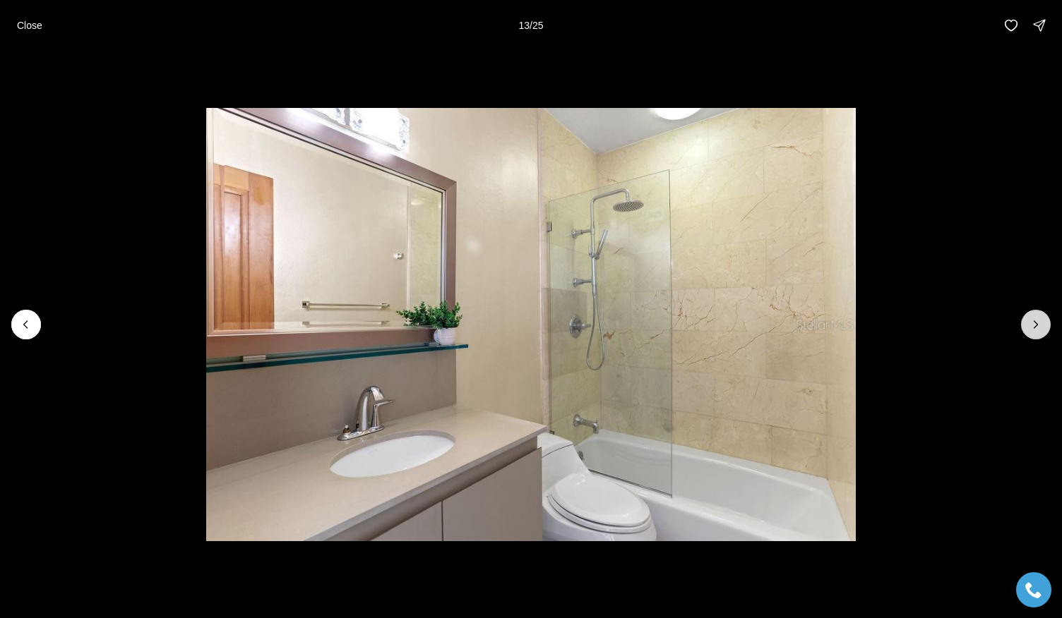
click at [1035, 328] on icon "Next slide" at bounding box center [1036, 325] width 14 height 14
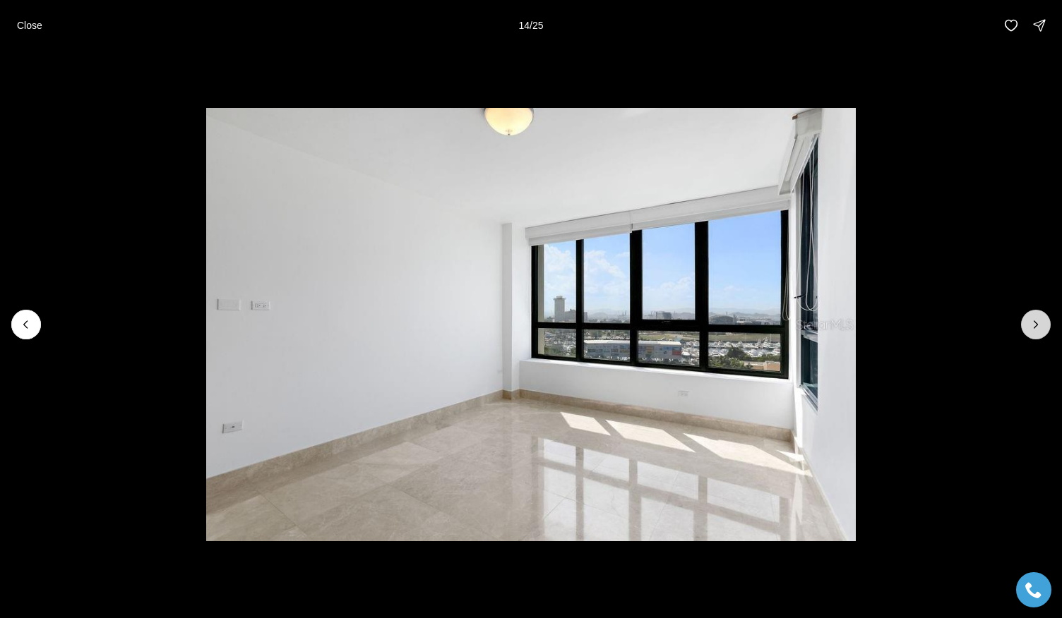
click at [1035, 328] on icon "Next slide" at bounding box center [1036, 325] width 14 height 14
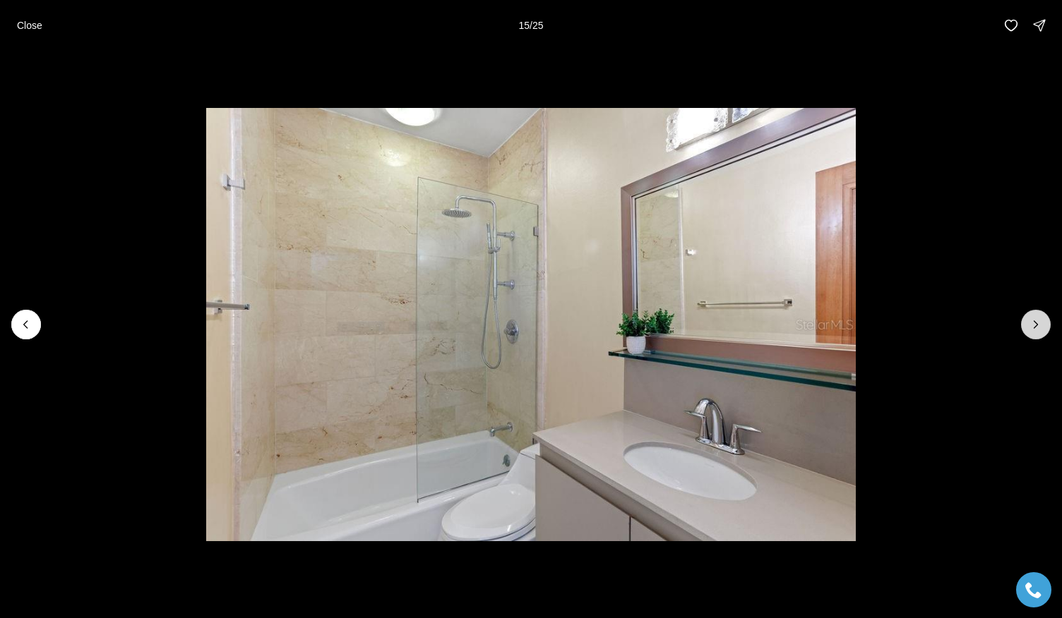
click at [1035, 328] on icon "Next slide" at bounding box center [1036, 325] width 14 height 14
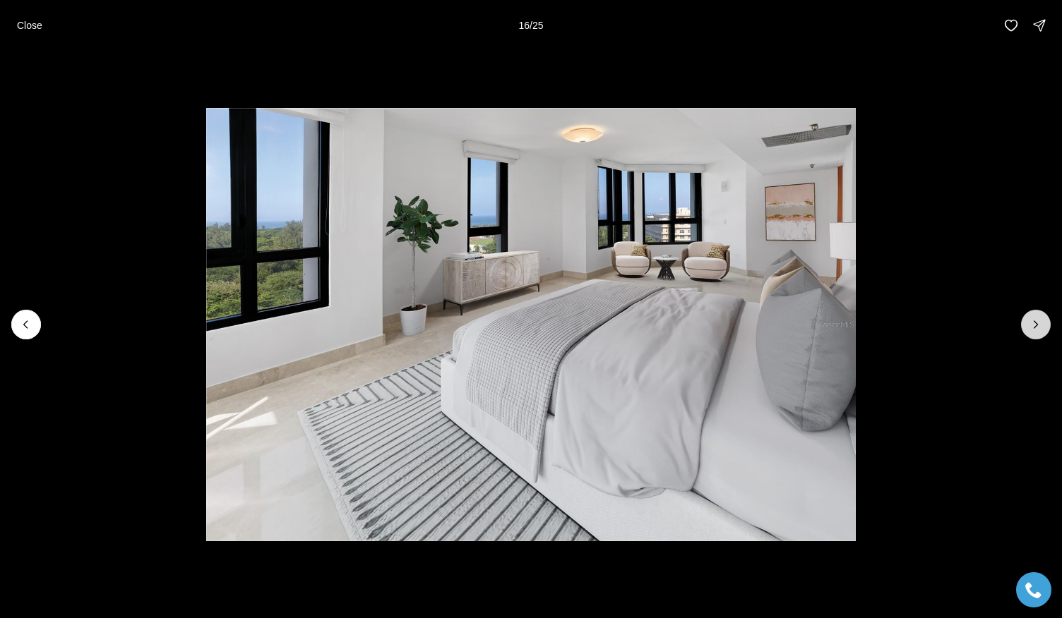
click at [1035, 328] on icon "Next slide" at bounding box center [1036, 325] width 14 height 14
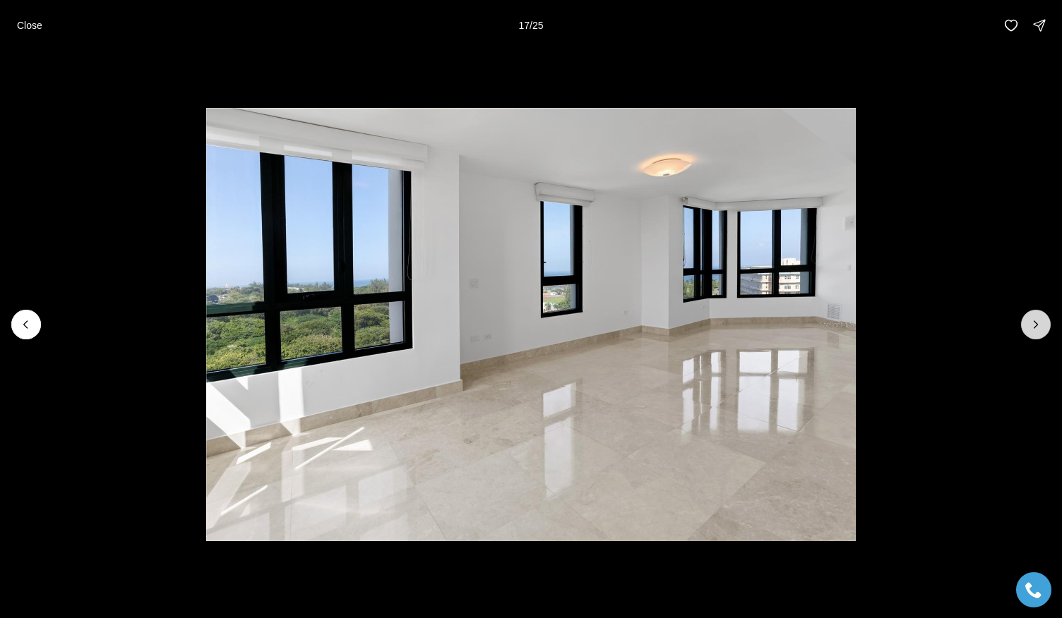
click at [1035, 328] on icon "Next slide" at bounding box center [1036, 325] width 14 height 14
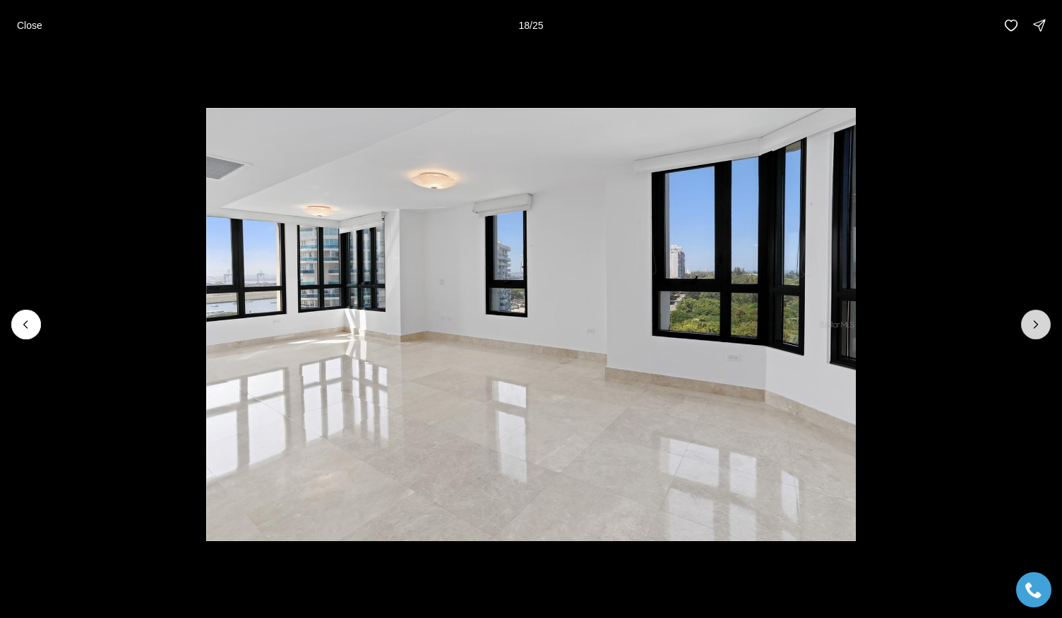
click at [1035, 328] on icon "Next slide" at bounding box center [1036, 325] width 14 height 14
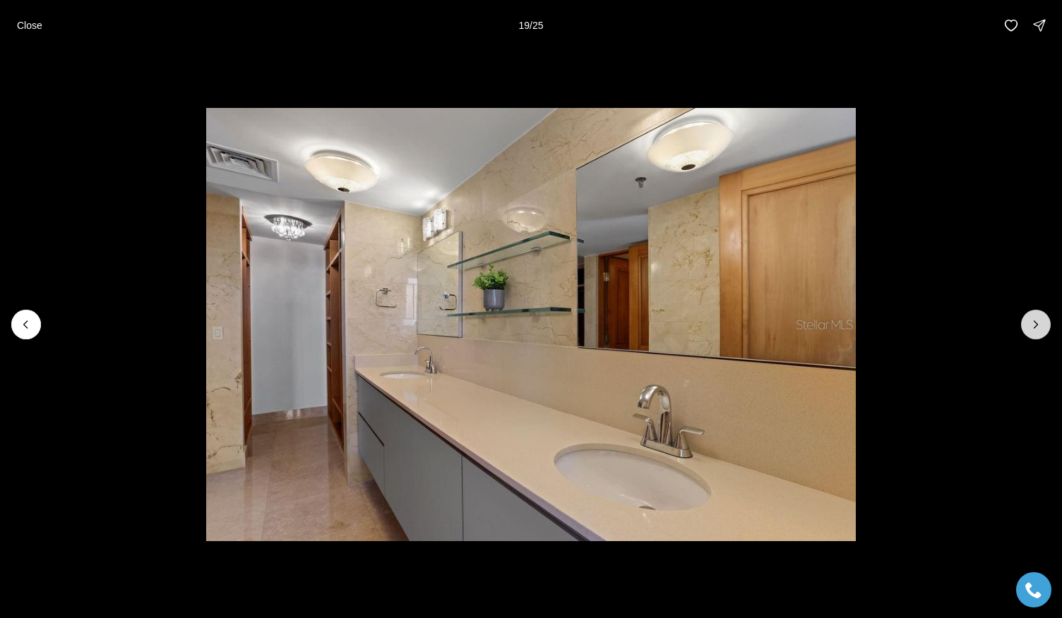
click at [1035, 328] on icon "Next slide" at bounding box center [1036, 325] width 14 height 14
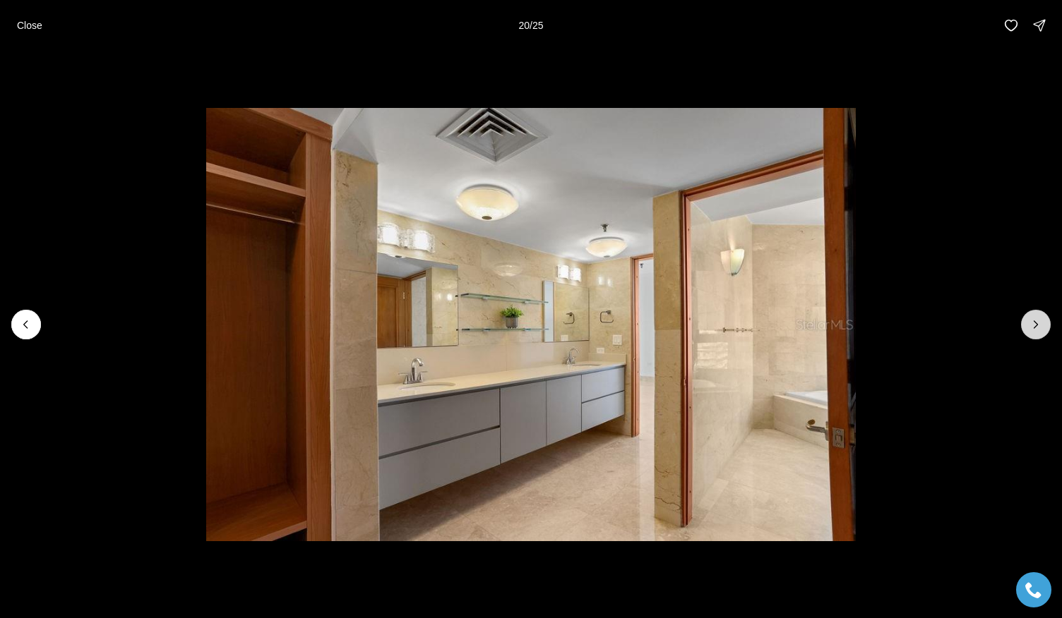
click at [1035, 328] on icon "Next slide" at bounding box center [1036, 325] width 14 height 14
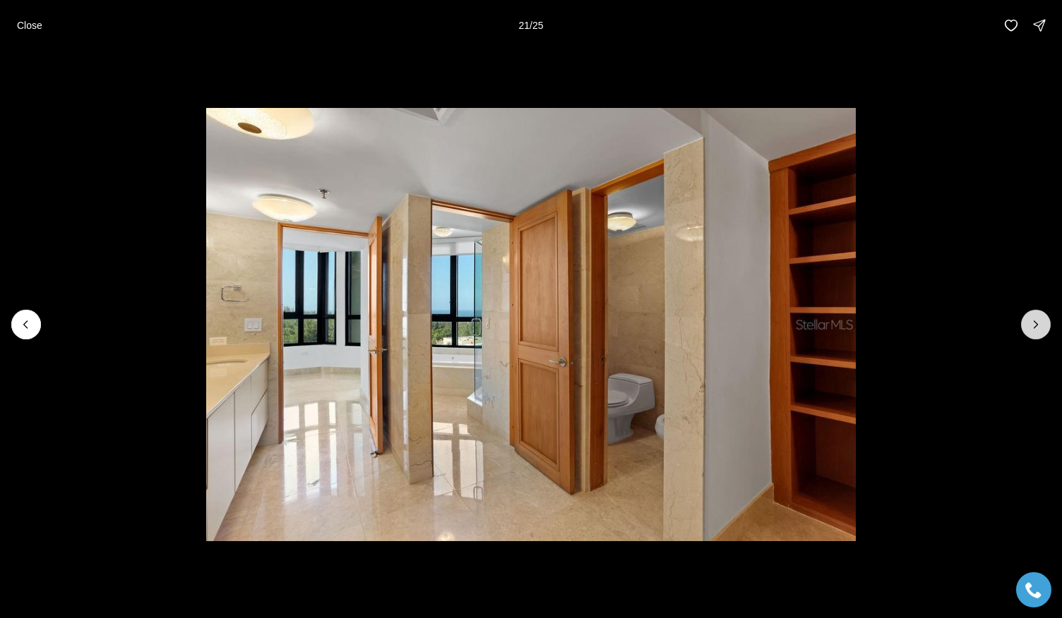
click at [1035, 328] on icon "Next slide" at bounding box center [1036, 325] width 14 height 14
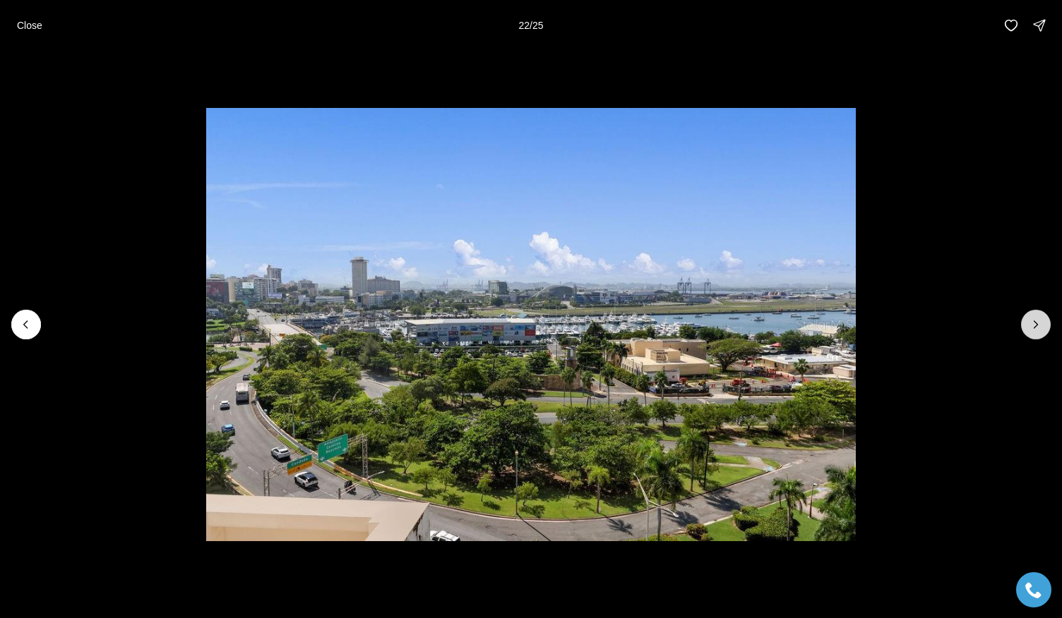
click at [1035, 328] on icon "Next slide" at bounding box center [1036, 325] width 14 height 14
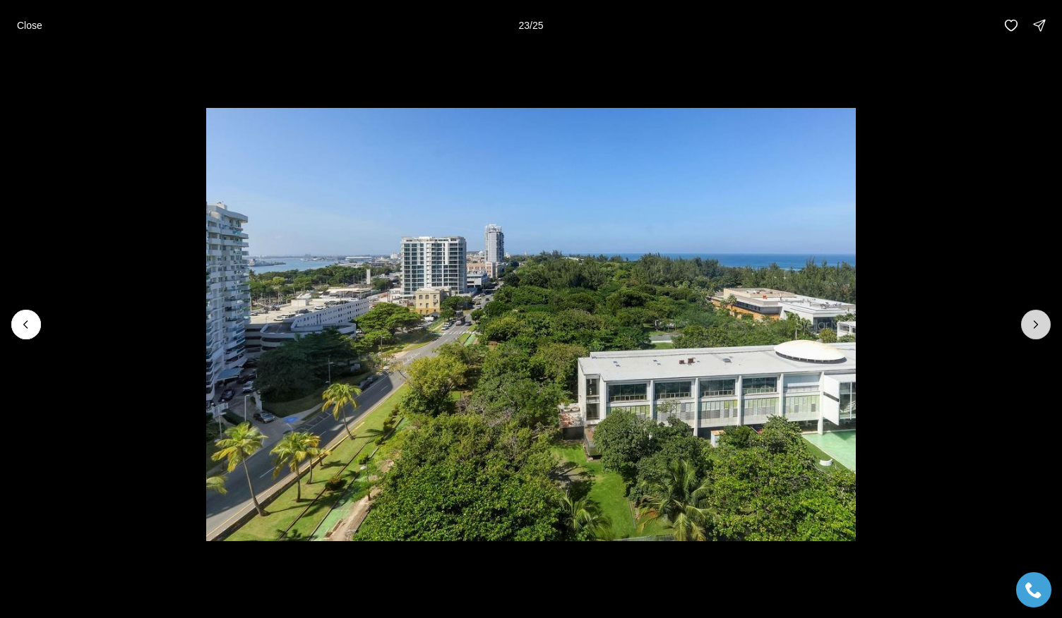
click at [1035, 328] on icon "Next slide" at bounding box center [1036, 325] width 14 height 14
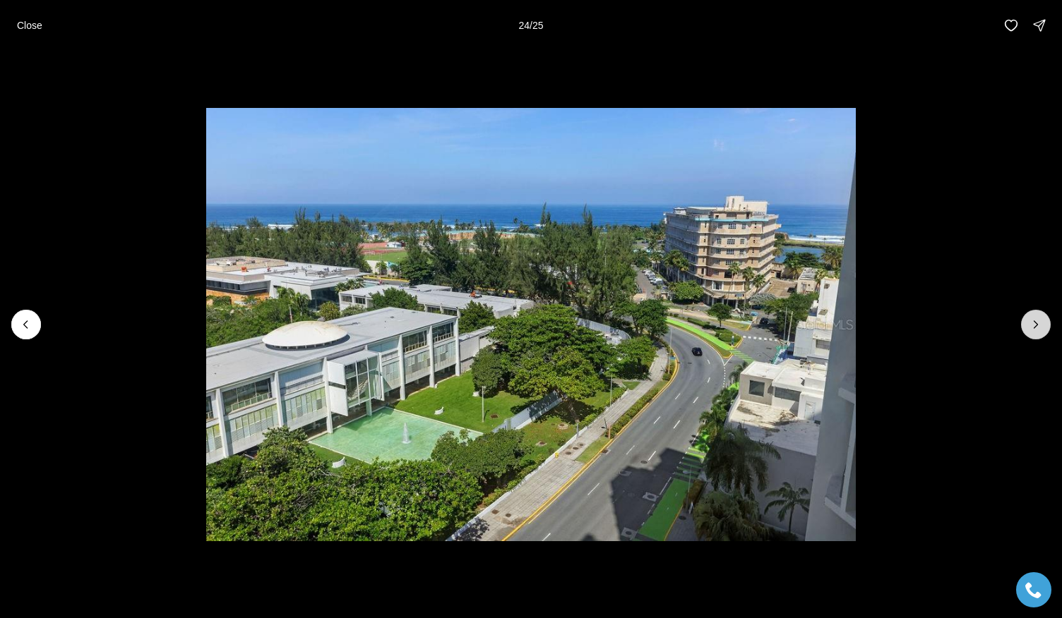
click at [1035, 328] on icon "Next slide" at bounding box center [1036, 325] width 14 height 14
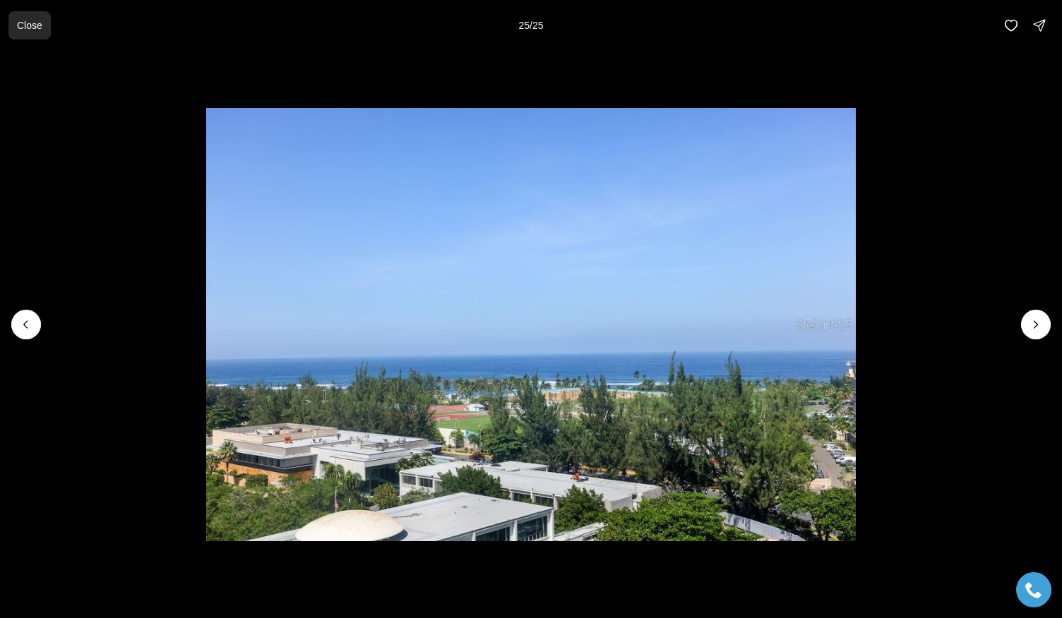
click at [39, 30] on p "Close" at bounding box center [29, 25] width 25 height 11
